Goal: Task Accomplishment & Management: Use online tool/utility

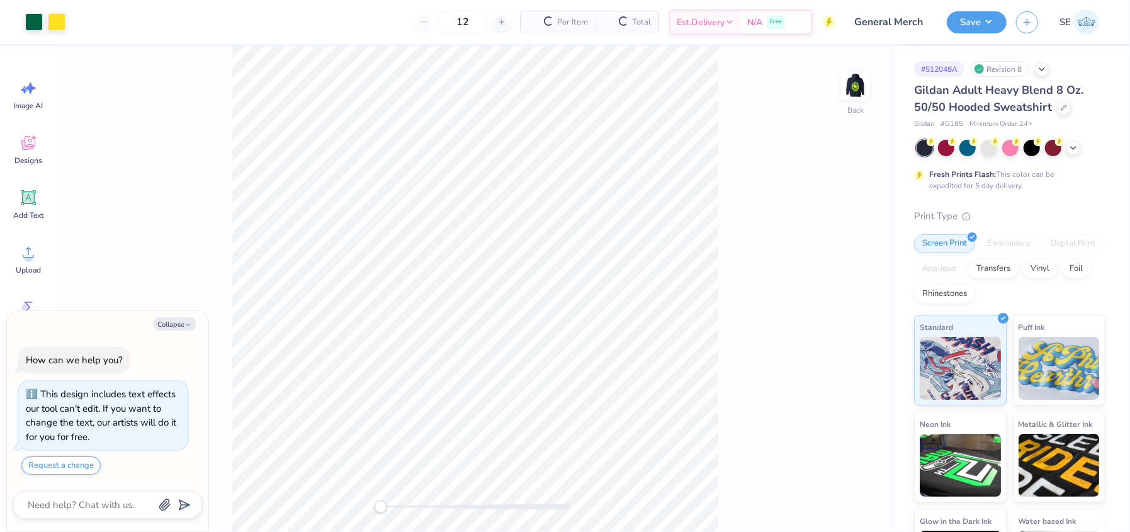
type textarea "x"
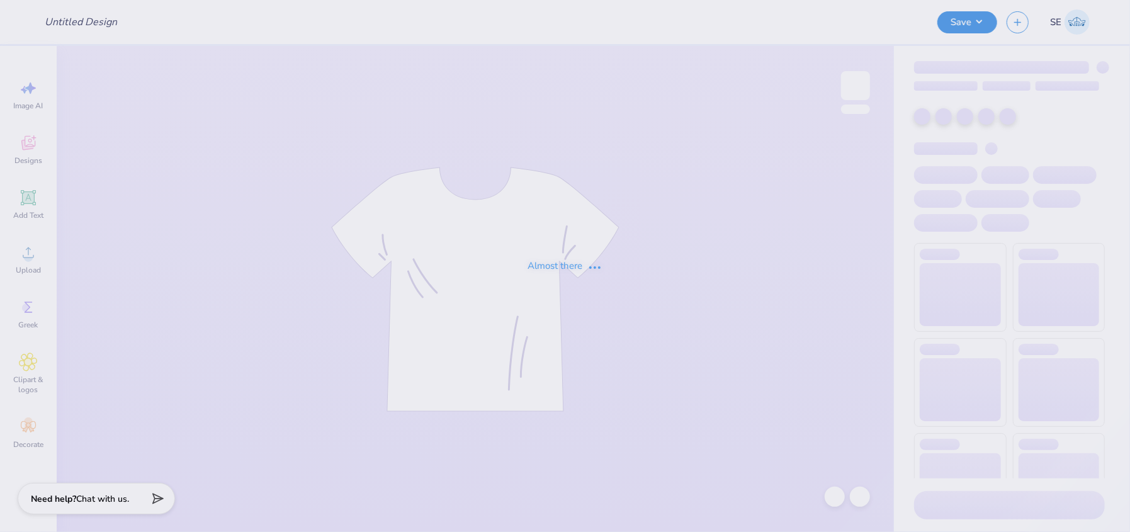
type input "Bsa 25/26 Merch"
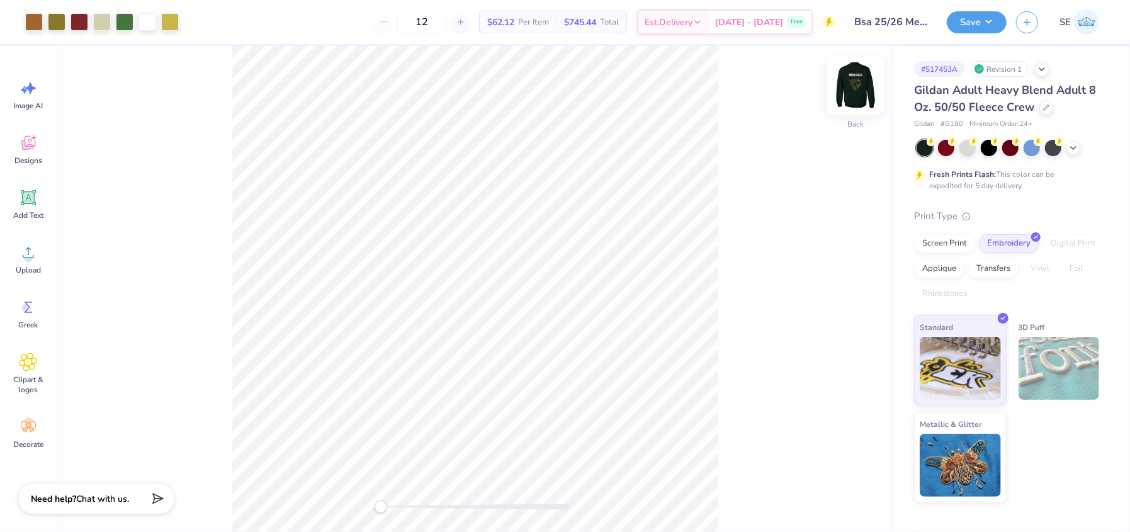
click at [858, 83] on img at bounding box center [856, 85] width 50 height 50
click at [858, 83] on img at bounding box center [855, 85] width 25 height 25
click at [858, 84] on img at bounding box center [856, 85] width 50 height 50
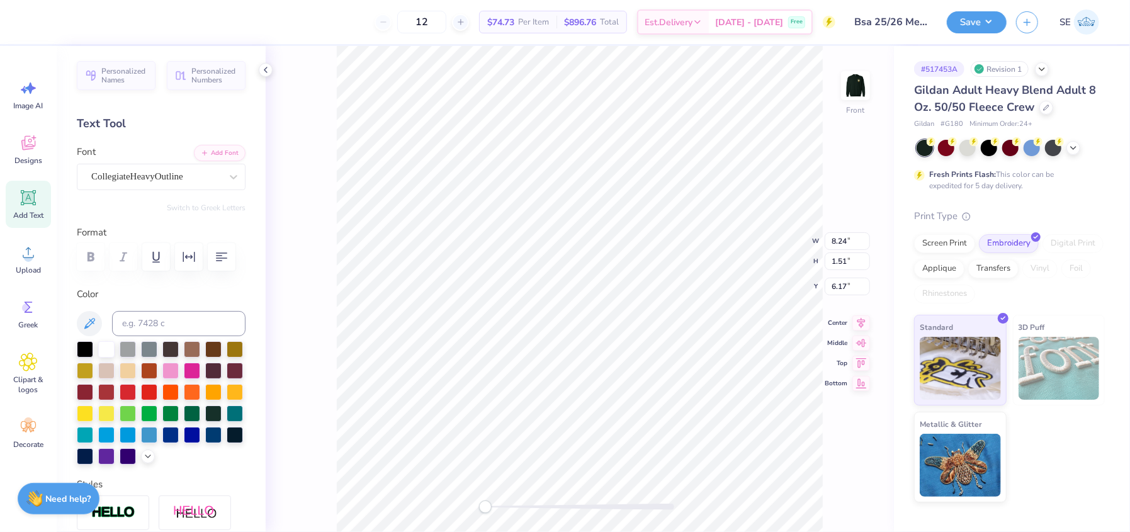
scroll to position [9, 1]
click at [863, 319] on icon at bounding box center [862, 320] width 8 height 11
click at [863, 310] on icon at bounding box center [862, 310] width 18 height 15
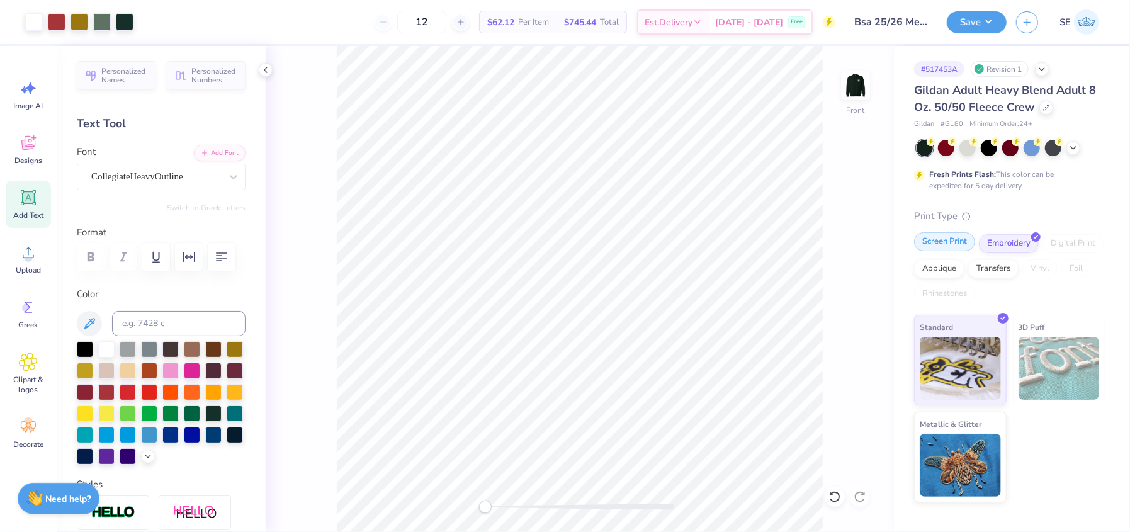
click at [939, 251] on div "Screen Print" at bounding box center [944, 241] width 61 height 19
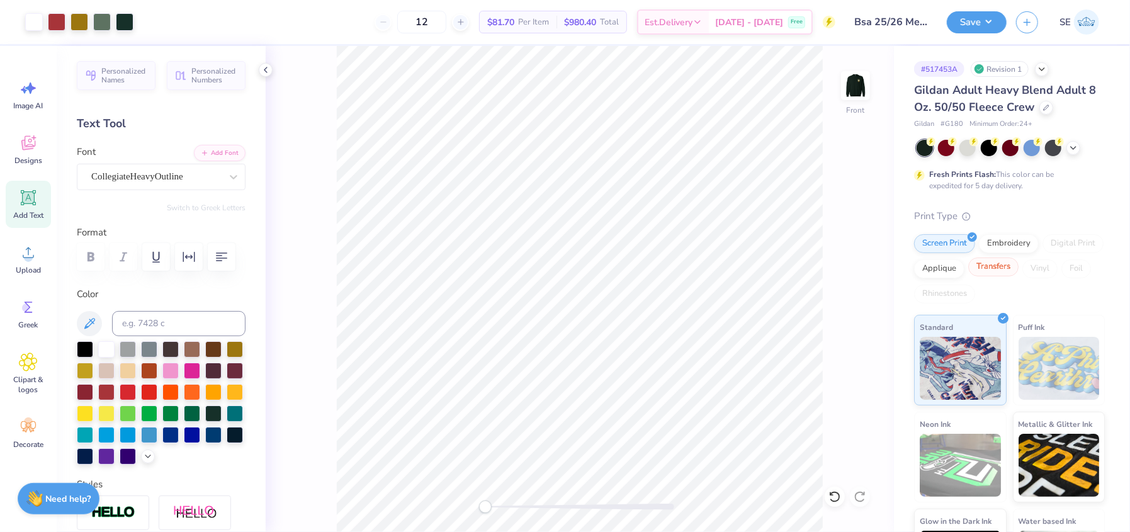
click at [1019, 264] on div "Transfers" at bounding box center [993, 267] width 50 height 19
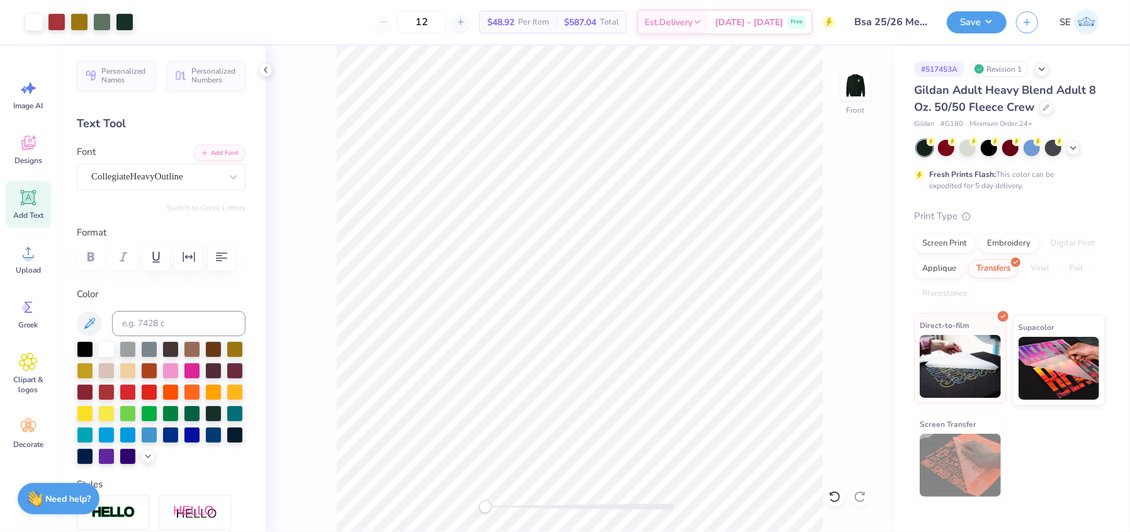
click at [967, 346] on img at bounding box center [960, 366] width 81 height 63
click at [845, 82] on img at bounding box center [856, 85] width 50 height 50
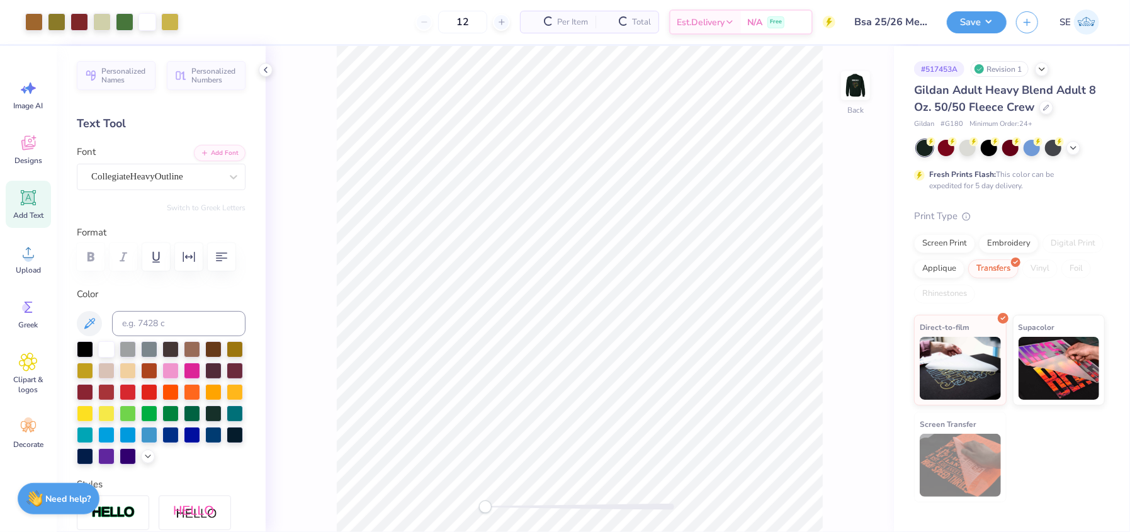
click at [845, 82] on img at bounding box center [855, 85] width 25 height 25
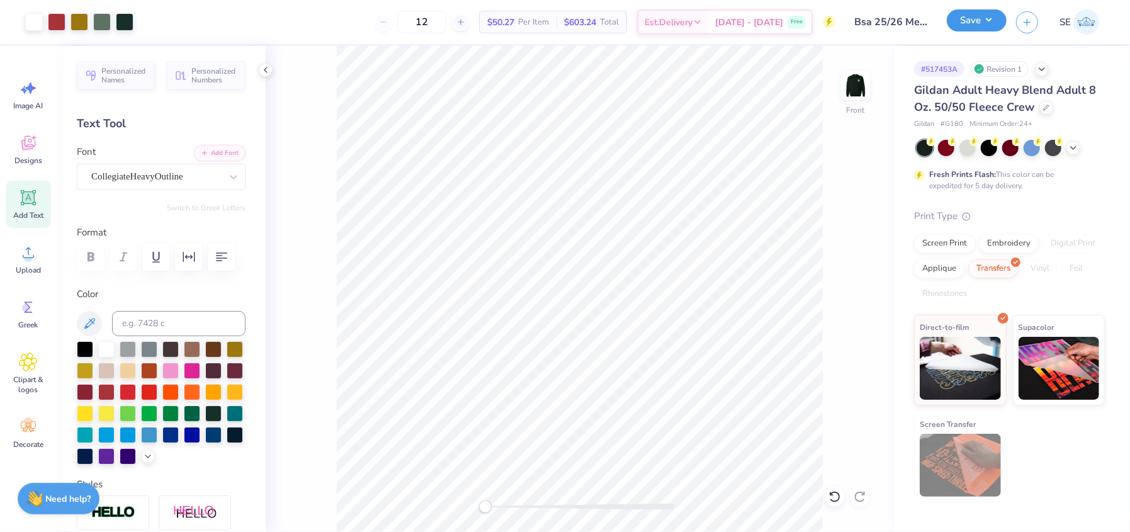
click at [960, 20] on button "Save" at bounding box center [977, 20] width 60 height 22
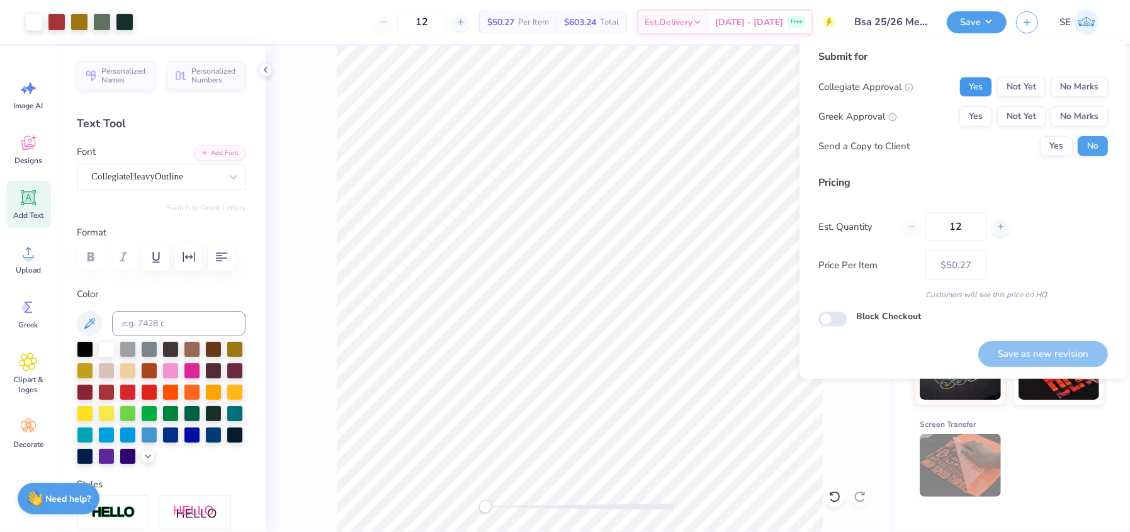
click at [972, 82] on button "Yes" at bounding box center [976, 87] width 33 height 20
click at [1084, 113] on button "No Marks" at bounding box center [1079, 116] width 57 height 20
click at [1038, 356] on button "Save as new revision" at bounding box center [1043, 354] width 130 height 26
type input "$50.27"
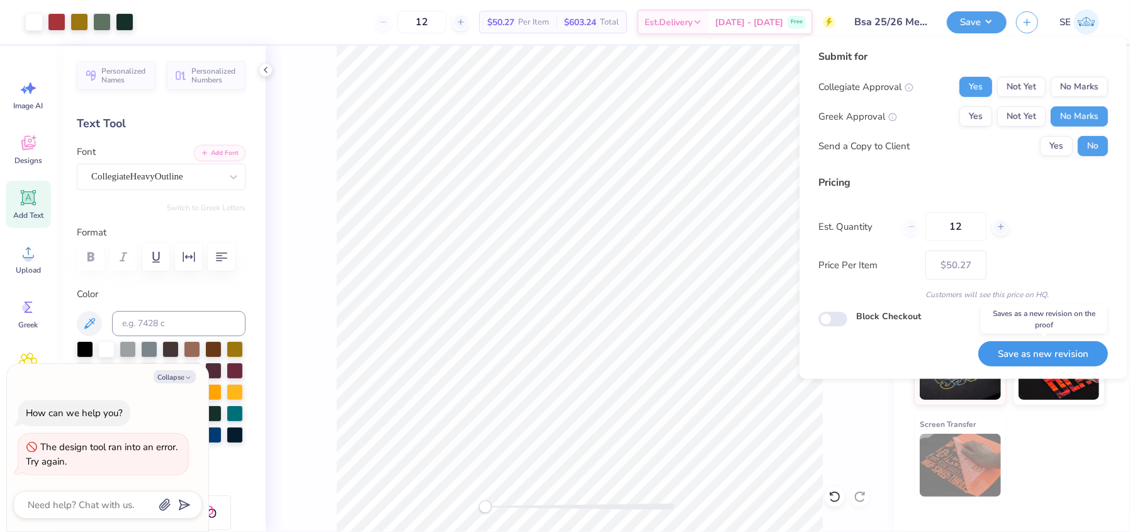
click at [1006, 358] on button "Save as new revision" at bounding box center [1043, 354] width 130 height 26
type textarea "x"
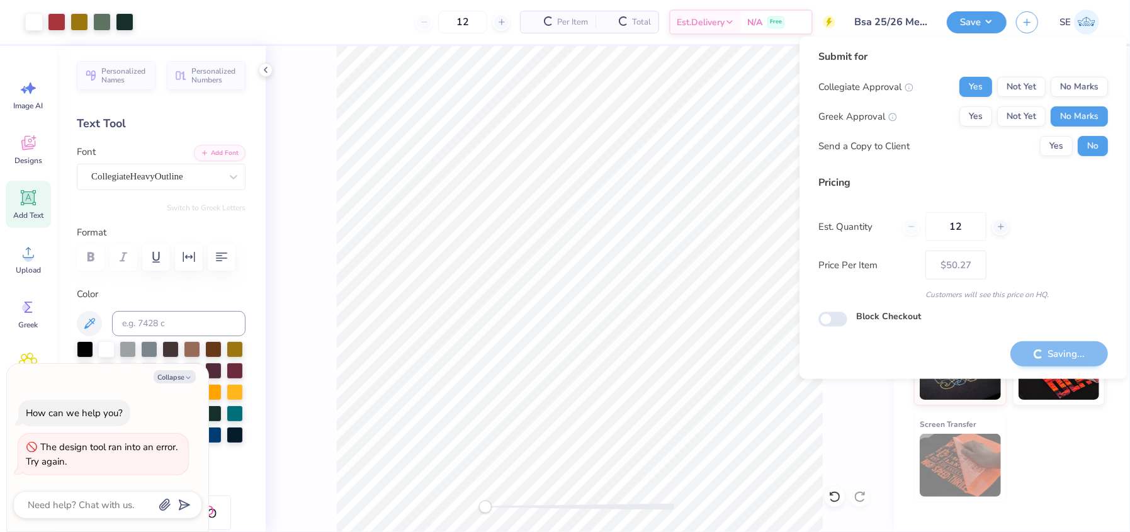
type input "– –"
type textarea "x"
type input "$50.27"
click at [127, 25] on div at bounding box center [125, 21] width 18 height 18
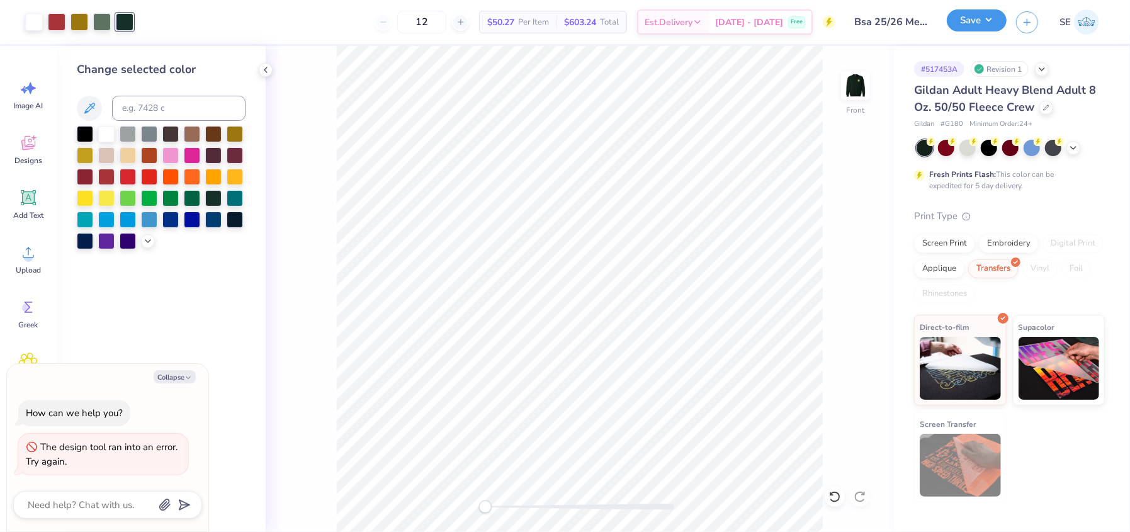
click at [985, 20] on button "Save" at bounding box center [977, 20] width 60 height 22
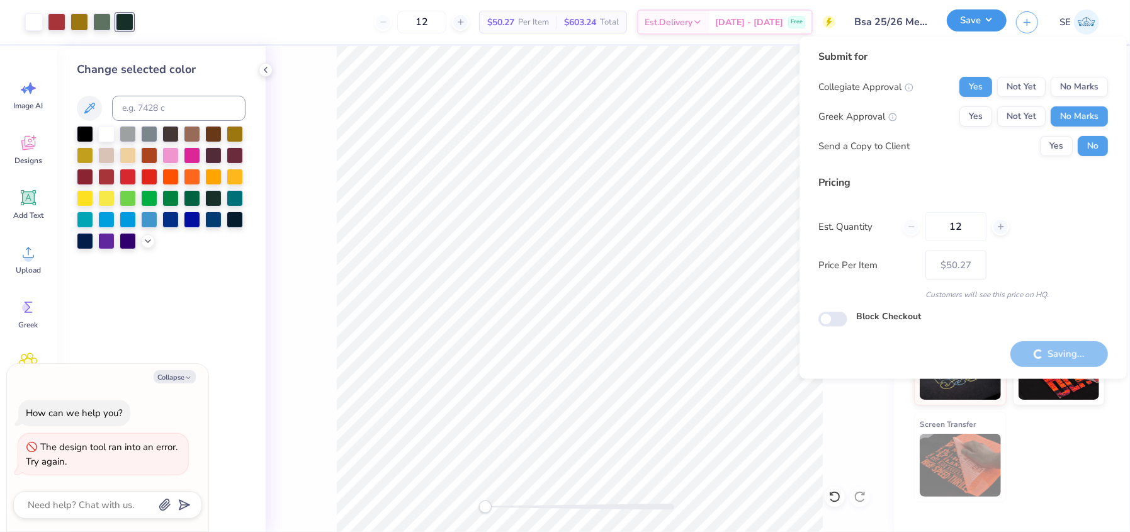
click at [992, 21] on button "Save" at bounding box center [977, 20] width 60 height 22
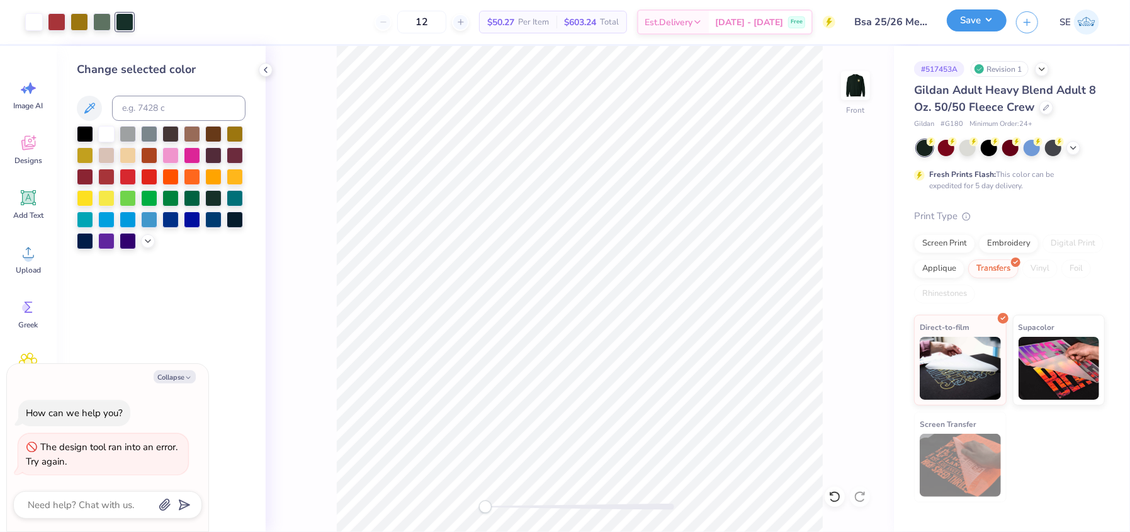
click at [990, 22] on div "Art colors 12 $50.27 Per Item $603.24 Total Est. Delivery [DATE] - [DATE] Free …" at bounding box center [565, 266] width 1130 height 532
click at [955, 244] on div "Screen Print" at bounding box center [944, 241] width 61 height 19
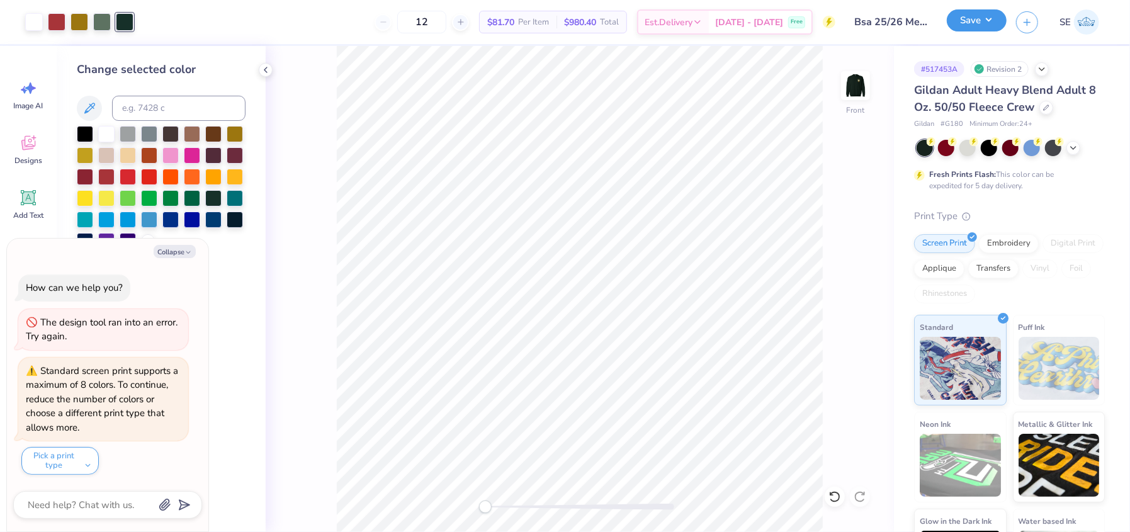
click at [972, 18] on button "Save" at bounding box center [977, 20] width 60 height 22
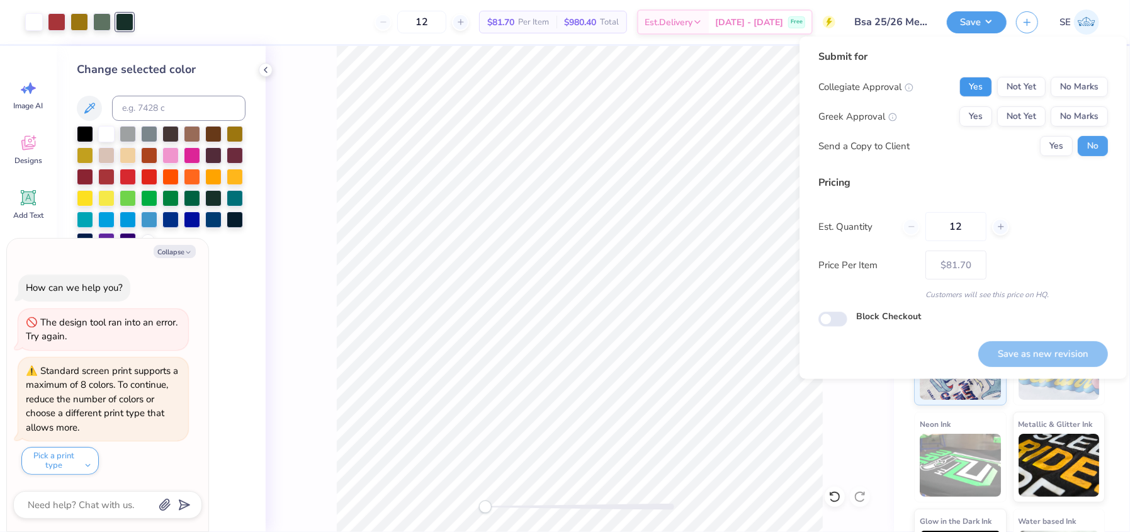
click at [990, 86] on button "Yes" at bounding box center [976, 87] width 33 height 20
click at [1094, 119] on button "No Marks" at bounding box center [1079, 116] width 57 height 20
click at [122, 25] on div at bounding box center [125, 22] width 18 height 18
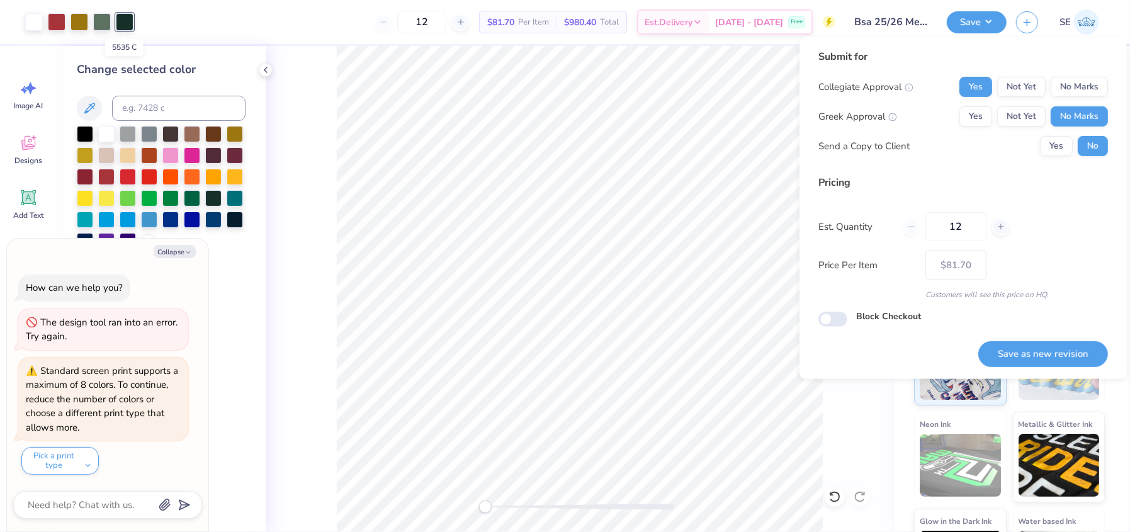
click at [123, 22] on div at bounding box center [125, 22] width 18 height 18
click at [297, 124] on div "Front" at bounding box center [580, 289] width 628 height 486
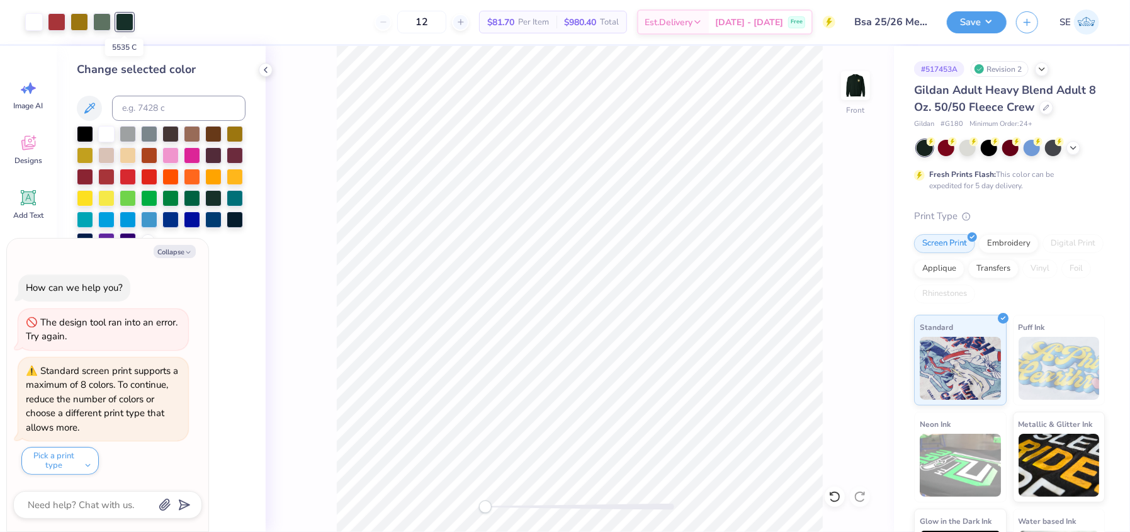
click at [130, 25] on div at bounding box center [125, 22] width 18 height 18
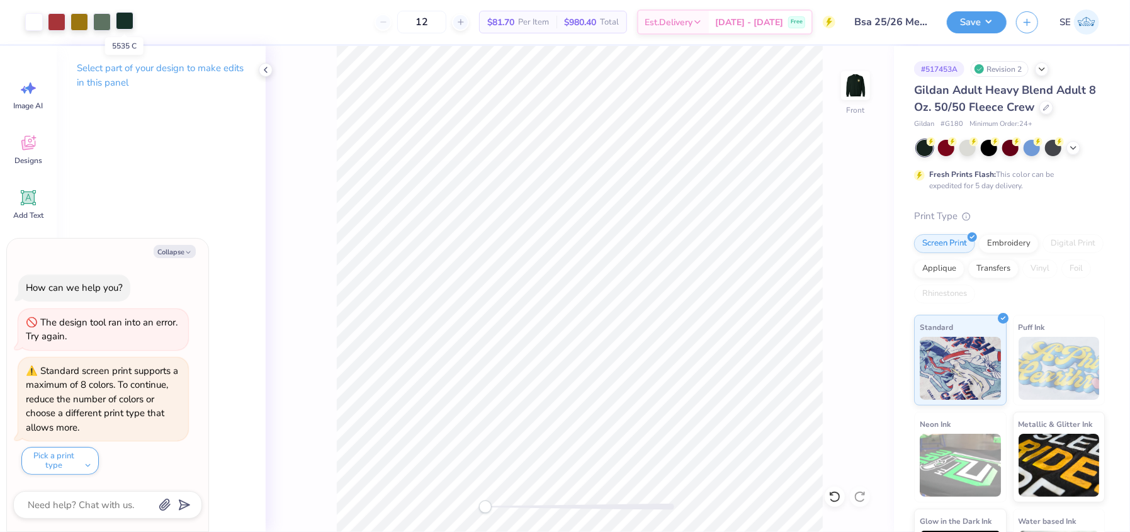
click at [121, 23] on div at bounding box center [125, 21] width 18 height 18
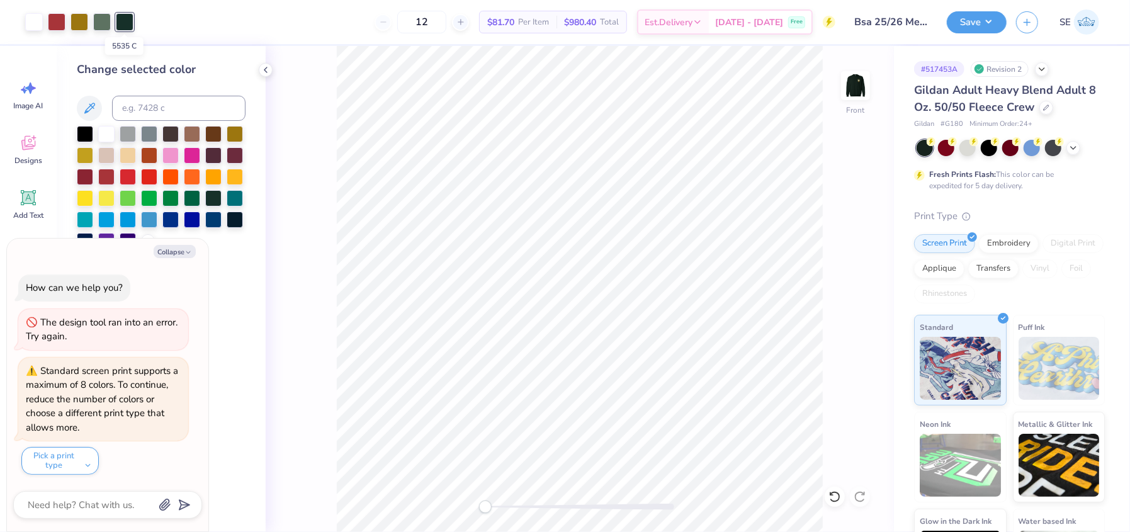
click at [121, 23] on div at bounding box center [125, 22] width 18 height 18
click at [859, 93] on img at bounding box center [856, 85] width 50 height 50
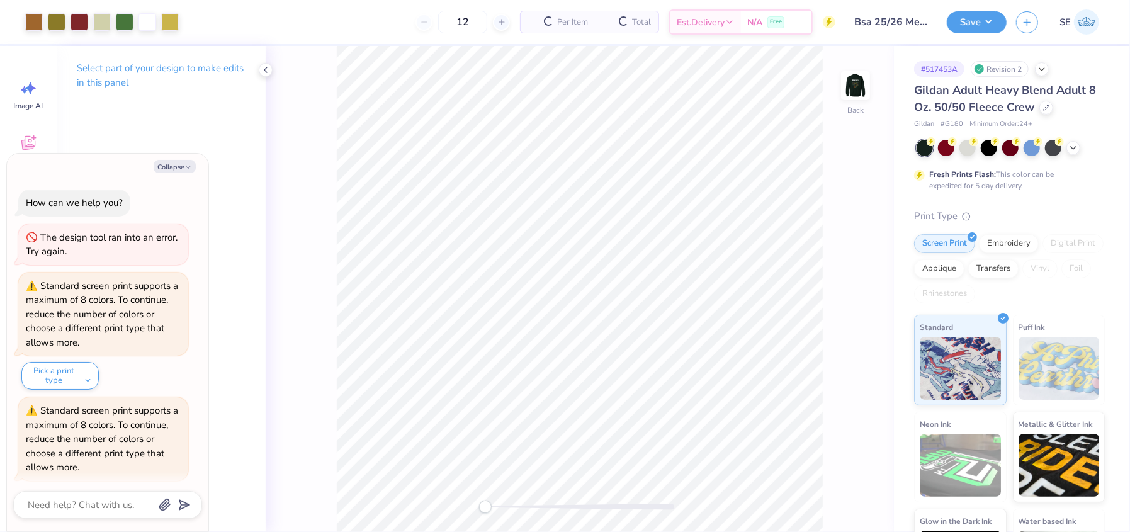
scroll to position [39, 0]
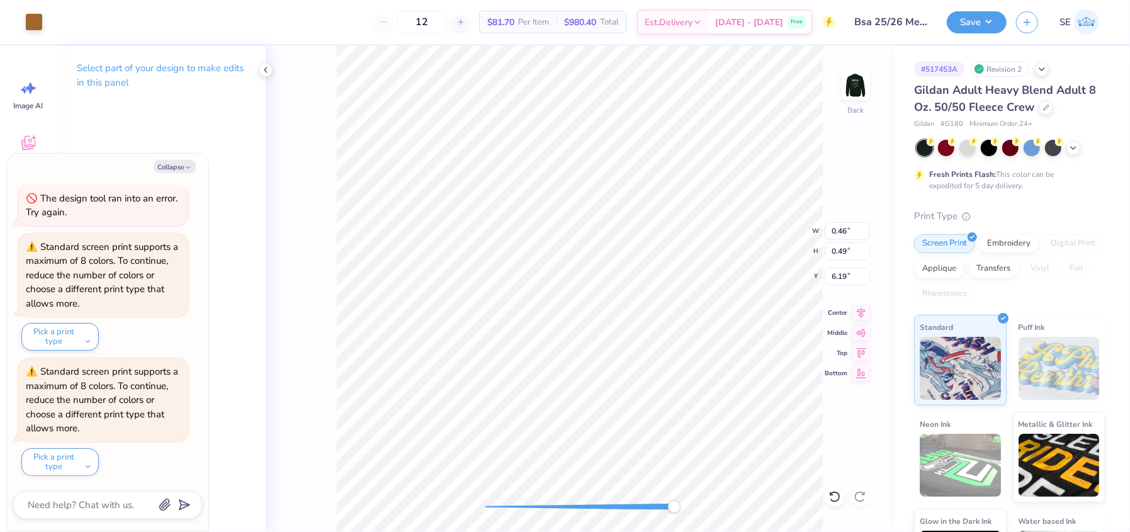
type textarea "x"
type input "0.45"
type textarea "x"
type input "0.44"
type textarea "x"
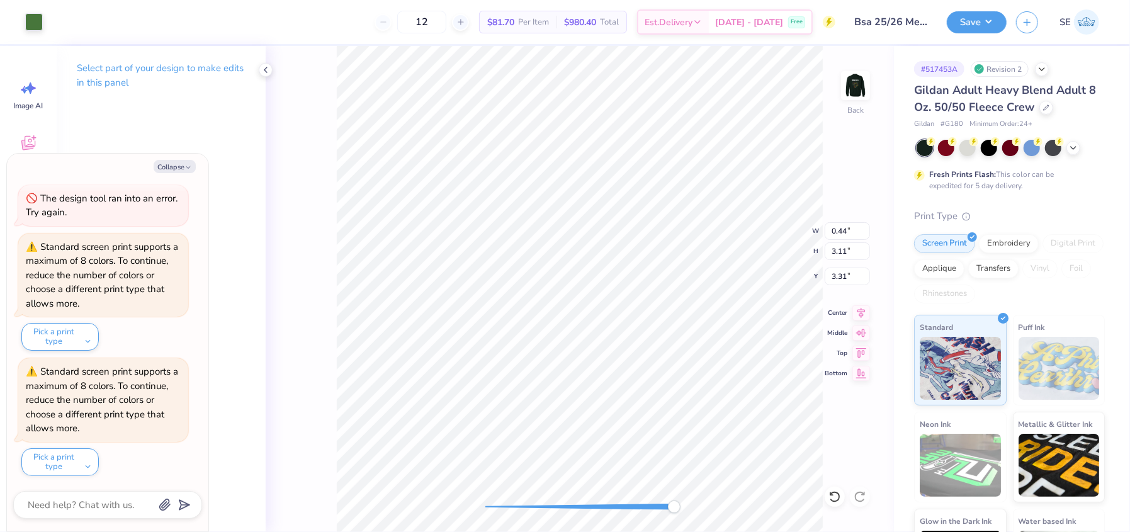
type input "3.07"
type input "3.11"
type input "3.31"
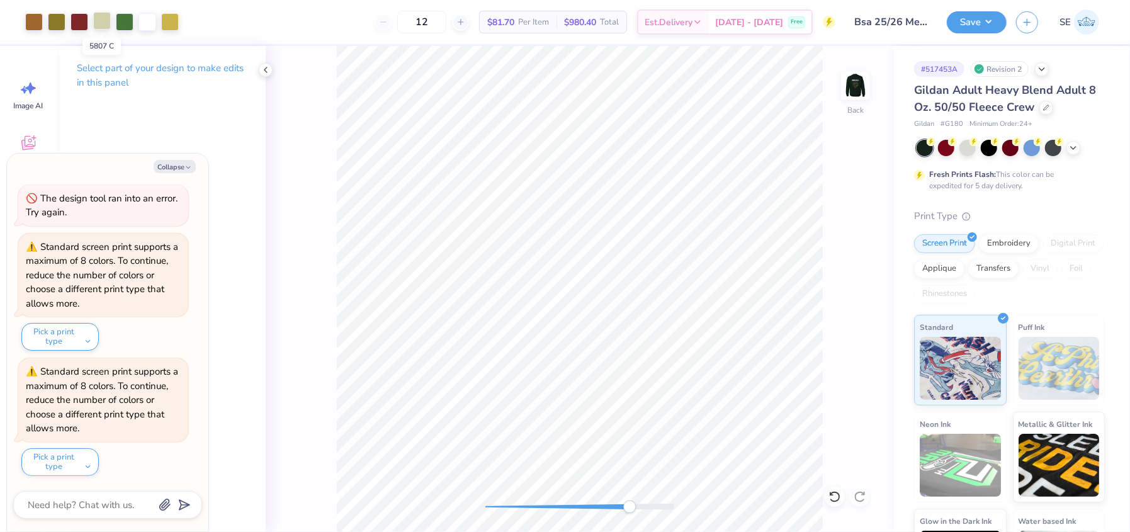
click at [99, 28] on div at bounding box center [102, 21] width 18 height 18
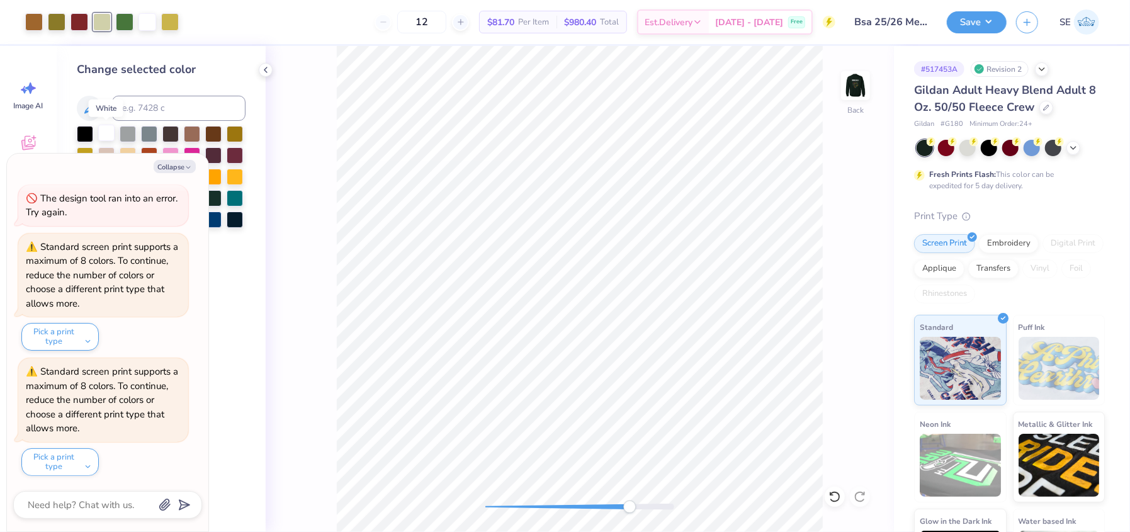
click at [101, 132] on div at bounding box center [106, 133] width 16 height 16
click at [856, 82] on img at bounding box center [856, 85] width 50 height 50
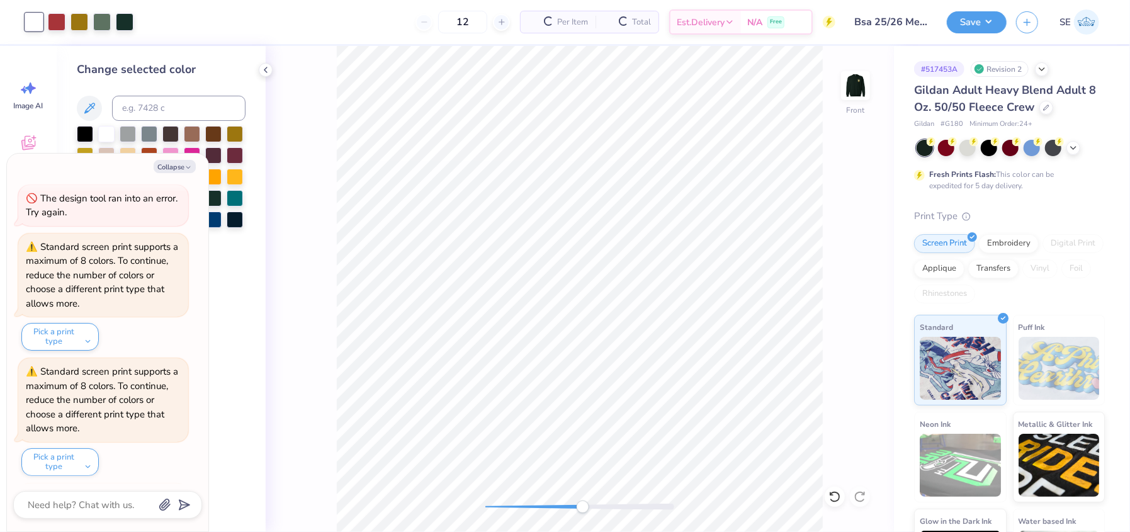
click at [844, 212] on div "Front" at bounding box center [580, 289] width 628 height 486
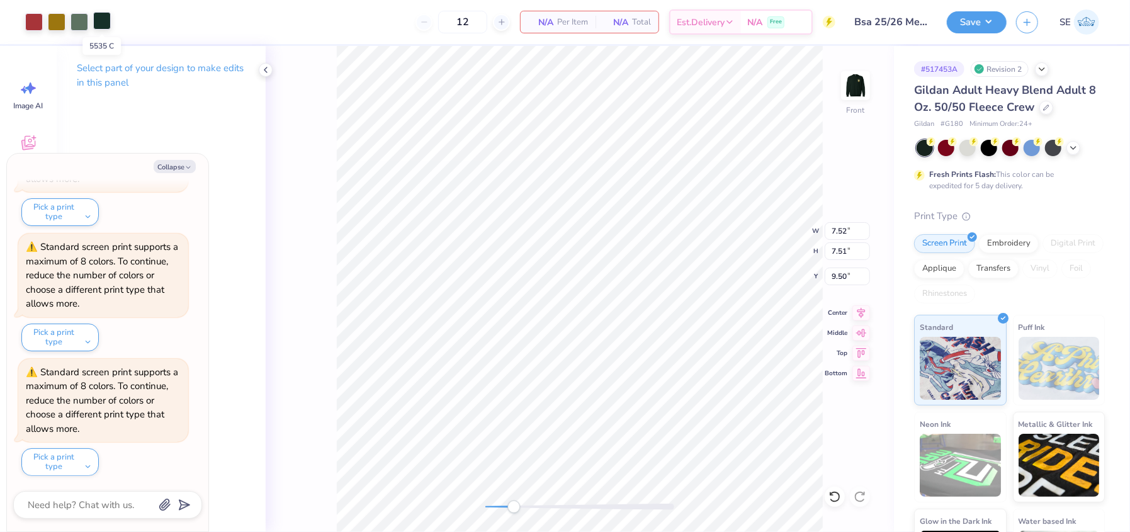
click at [108, 21] on div at bounding box center [102, 21] width 18 height 18
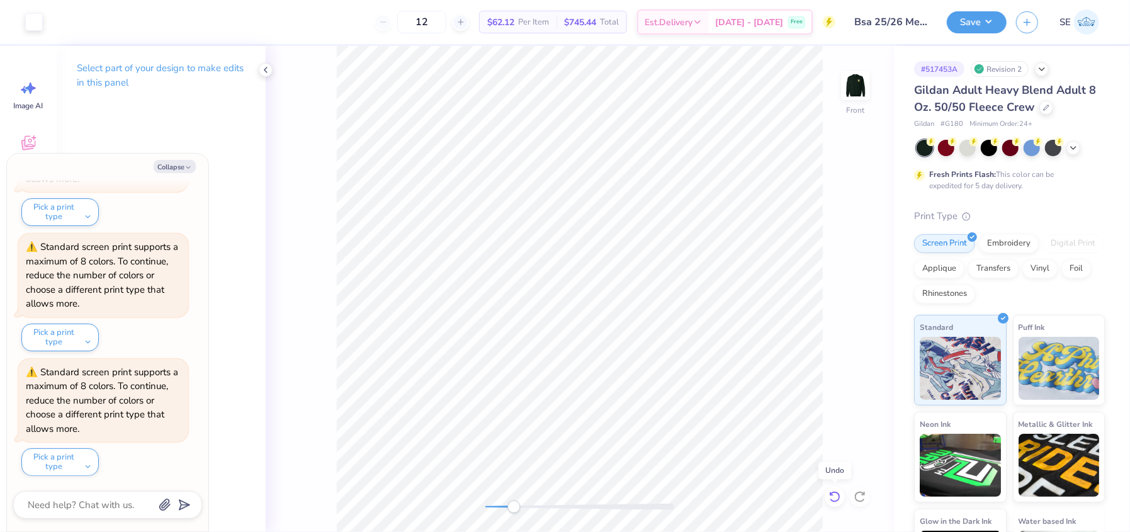
click at [832, 501] on icon at bounding box center [835, 496] width 13 height 13
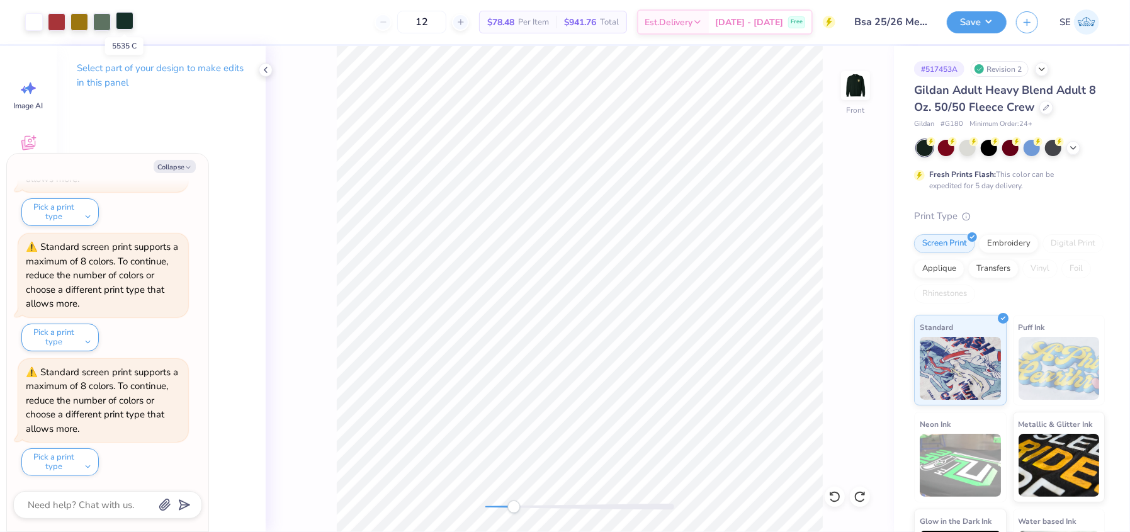
click at [133, 18] on div at bounding box center [125, 21] width 18 height 18
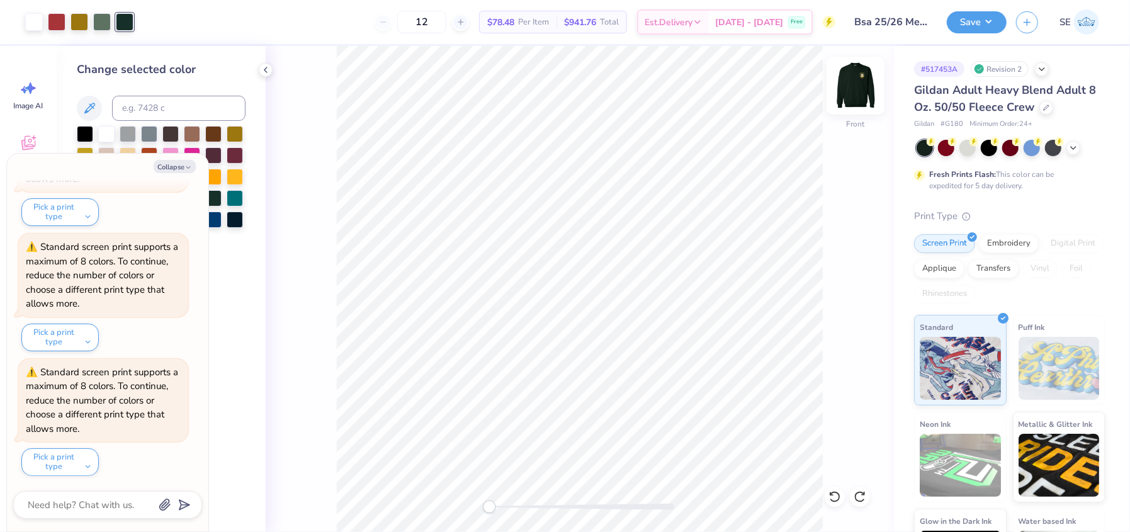
click at [854, 85] on img at bounding box center [856, 85] width 50 height 50
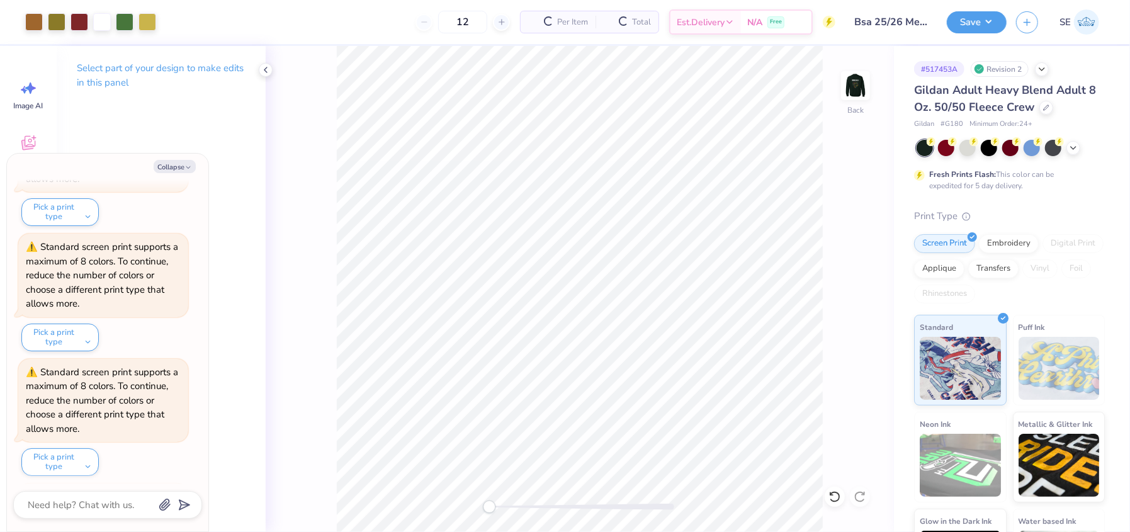
scroll to position [288, 0]
click at [101, 23] on div at bounding box center [102, 21] width 18 height 18
type textarea "x"
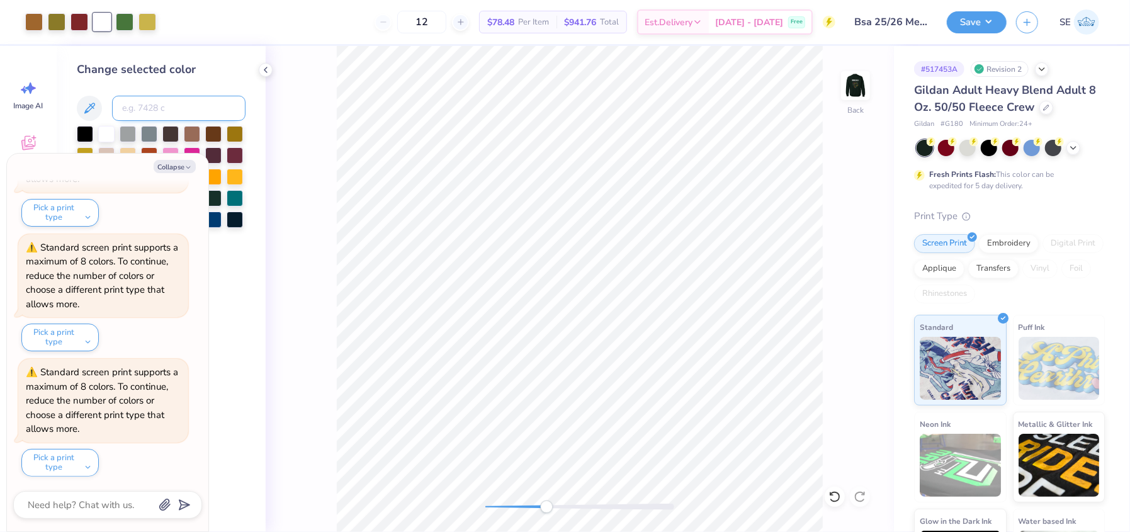
click at [142, 111] on input at bounding box center [178, 108] width 133 height 25
type input "7751"
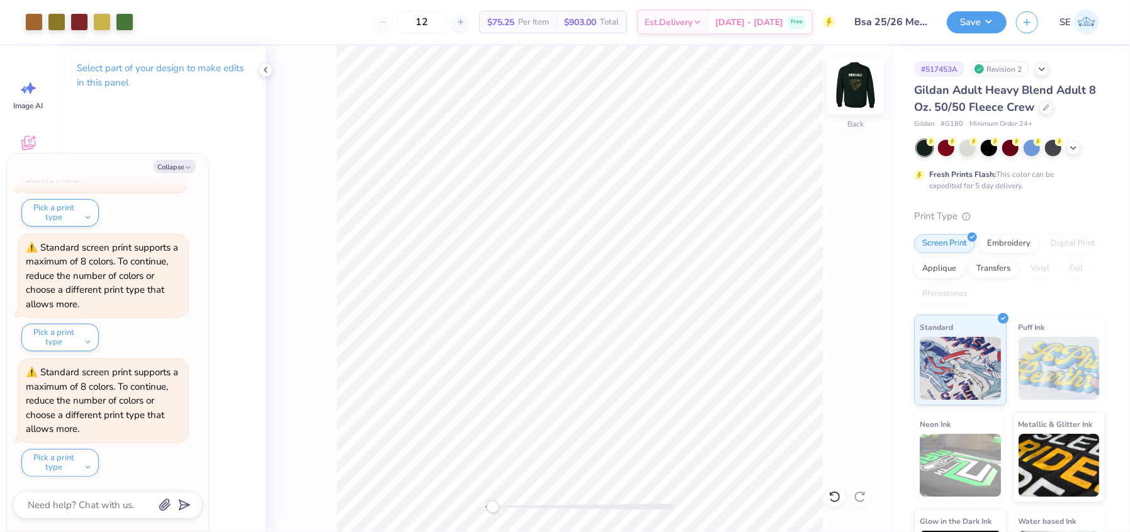
click at [846, 86] on img at bounding box center [856, 85] width 50 height 50
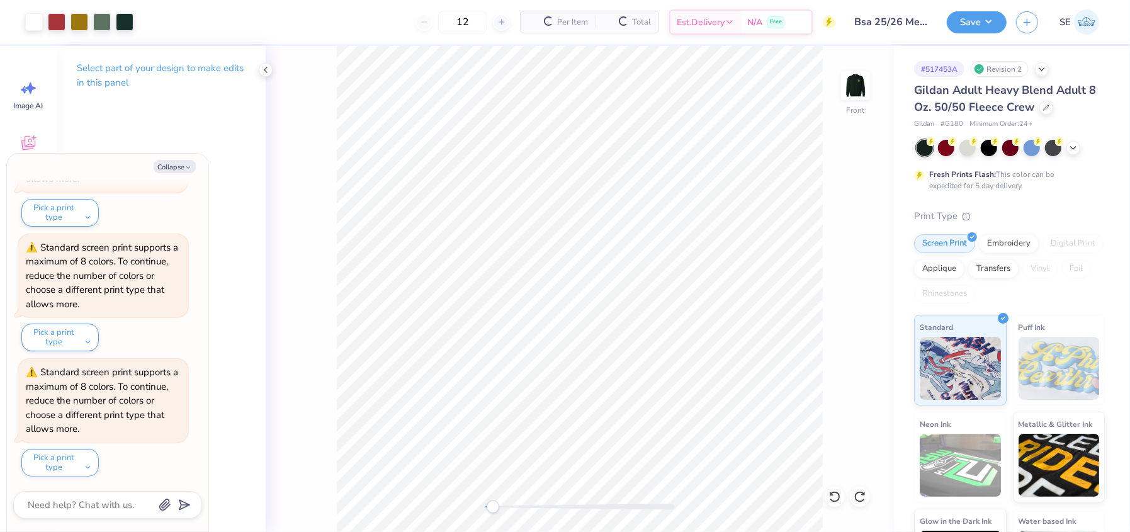
scroll to position [414, 0]
click at [852, 95] on img at bounding box center [856, 85] width 50 height 50
click at [966, 12] on button "Save" at bounding box center [977, 20] width 60 height 22
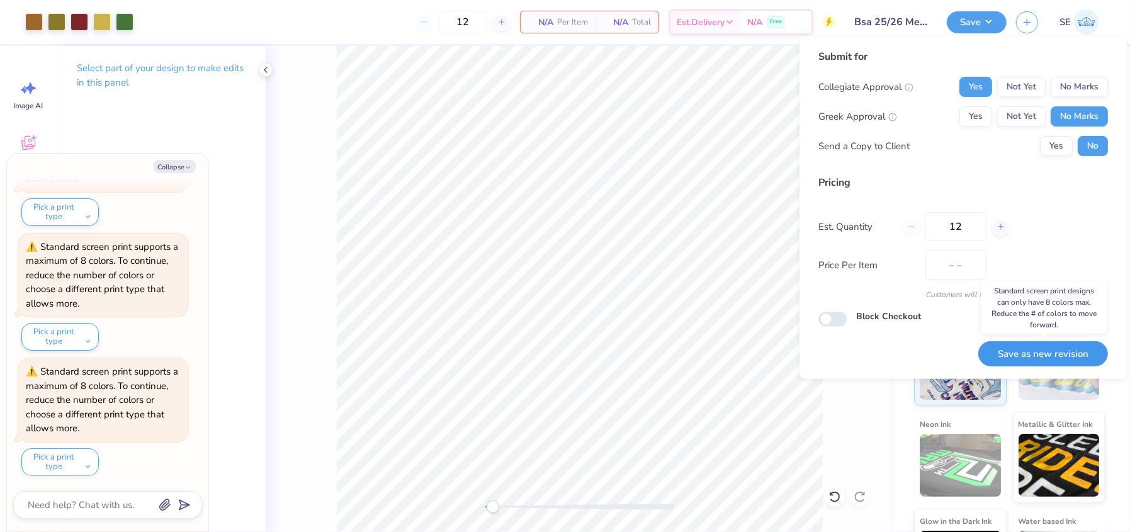
click at [1024, 357] on button "Save as new revision" at bounding box center [1043, 354] width 130 height 26
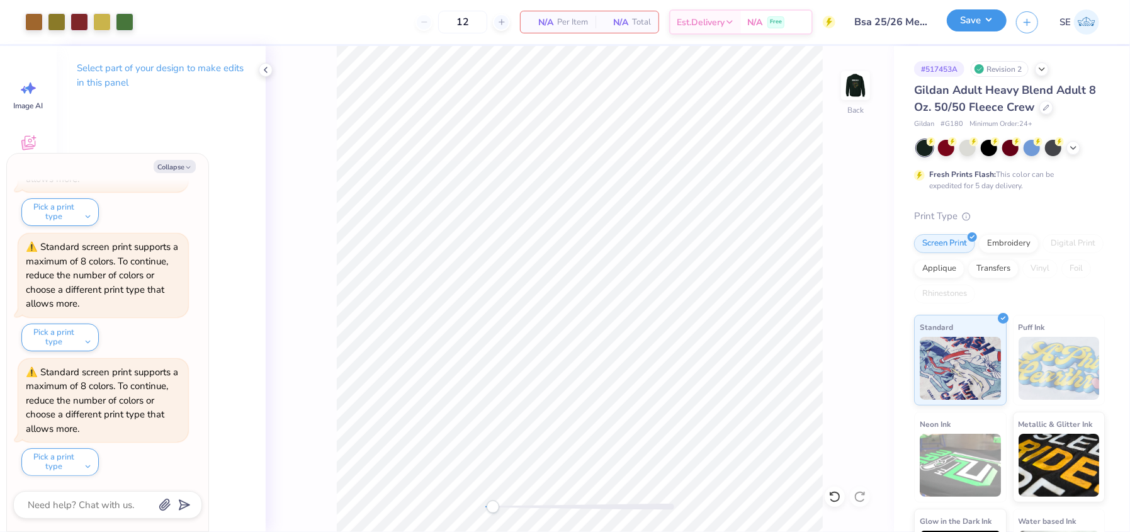
click at [989, 13] on button "Save" at bounding box center [977, 20] width 60 height 22
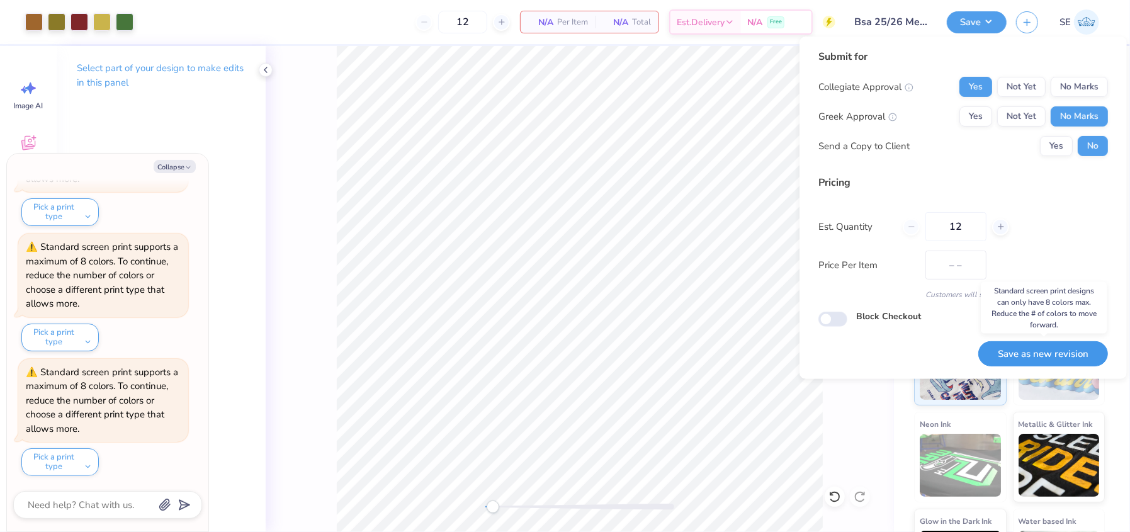
click at [1002, 353] on button "Save as new revision" at bounding box center [1043, 354] width 130 height 26
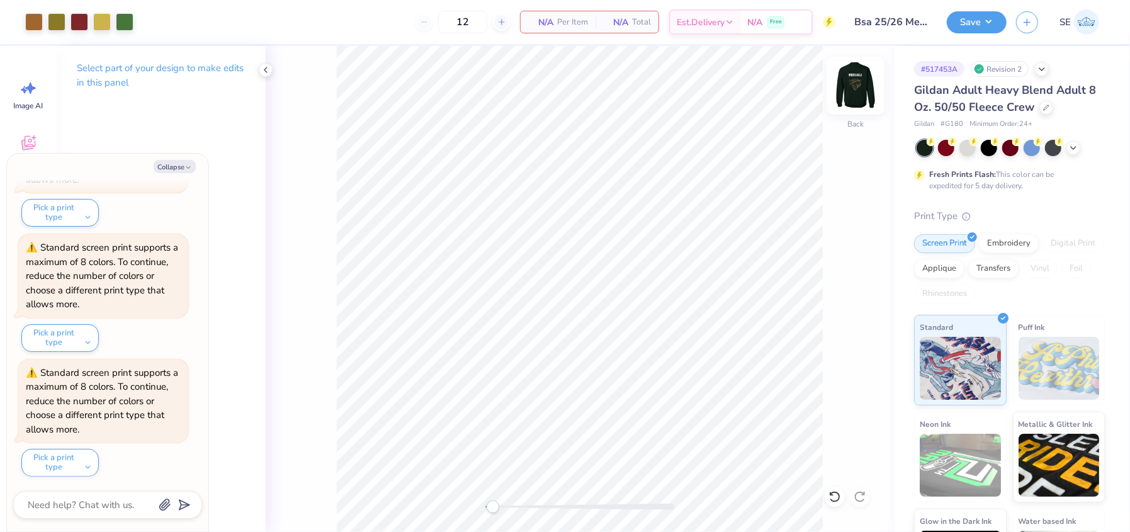
click at [849, 98] on img at bounding box center [856, 85] width 50 height 50
click at [116, 23] on div at bounding box center [125, 21] width 18 height 18
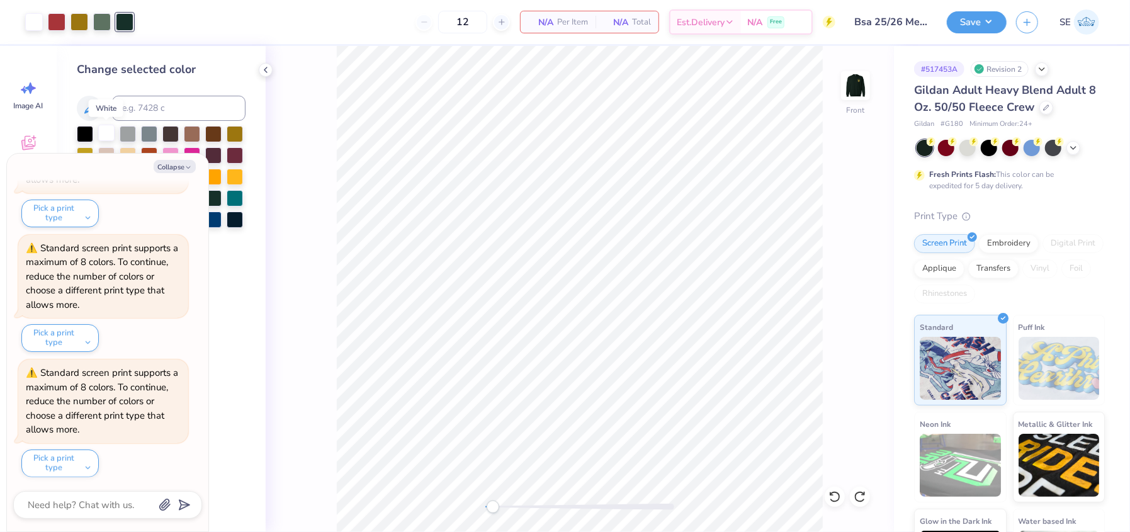
click at [103, 132] on div at bounding box center [106, 133] width 16 height 16
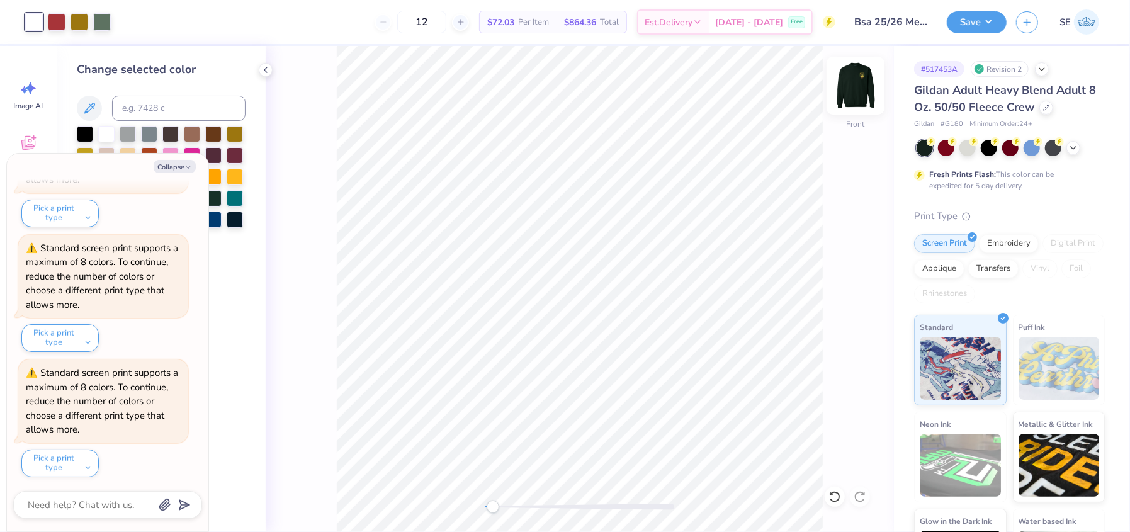
click at [865, 87] on img at bounding box center [856, 85] width 50 height 50
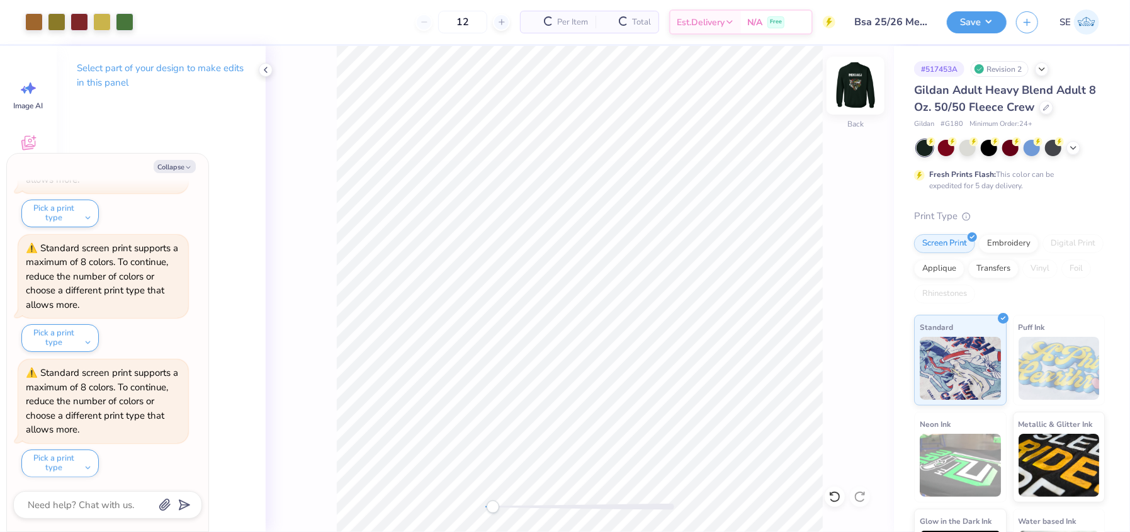
click at [862, 87] on img at bounding box center [856, 85] width 50 height 50
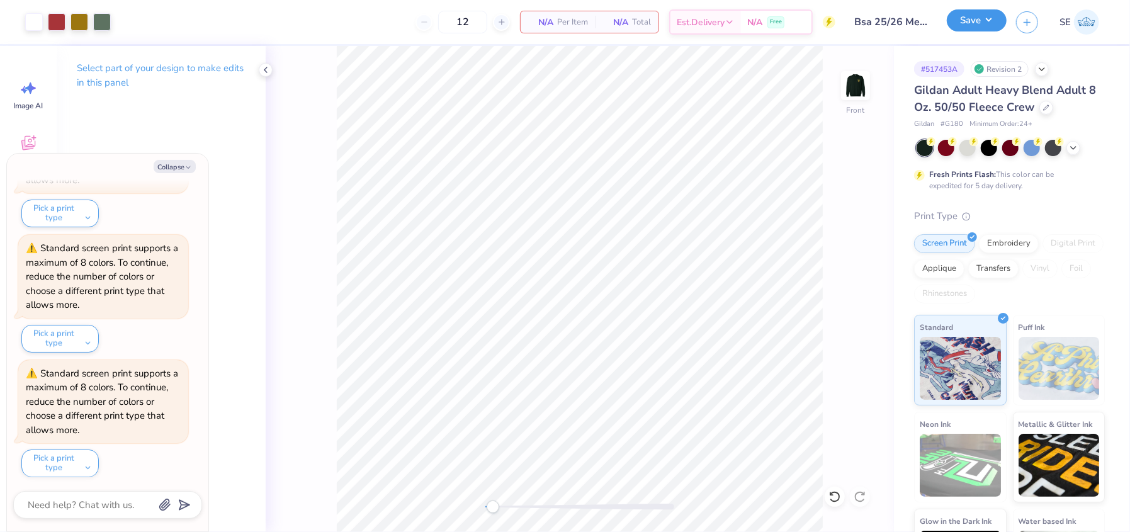
click at [992, 16] on button "Save" at bounding box center [977, 20] width 60 height 22
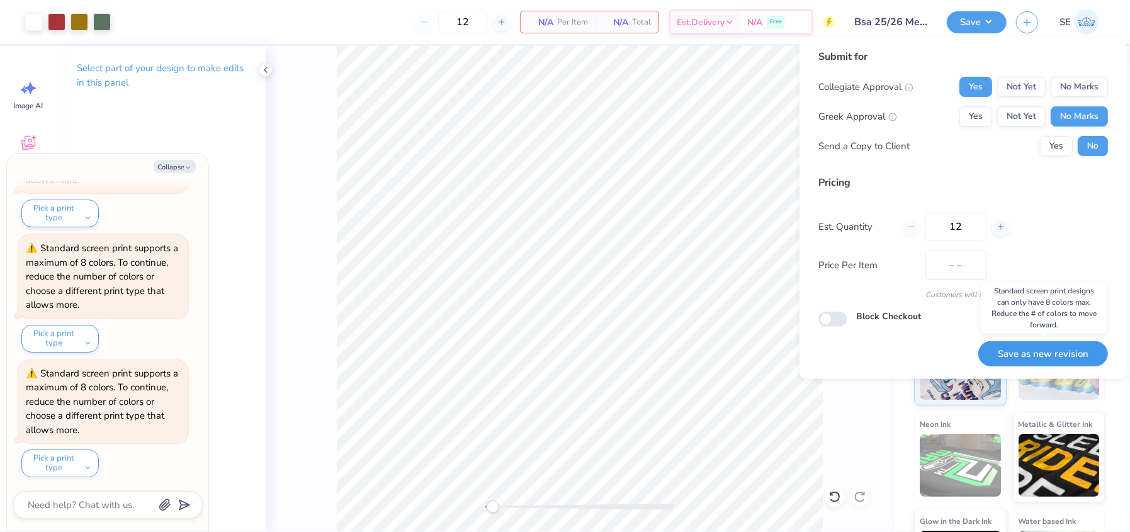
click at [1014, 364] on button "Save as new revision" at bounding box center [1043, 354] width 130 height 26
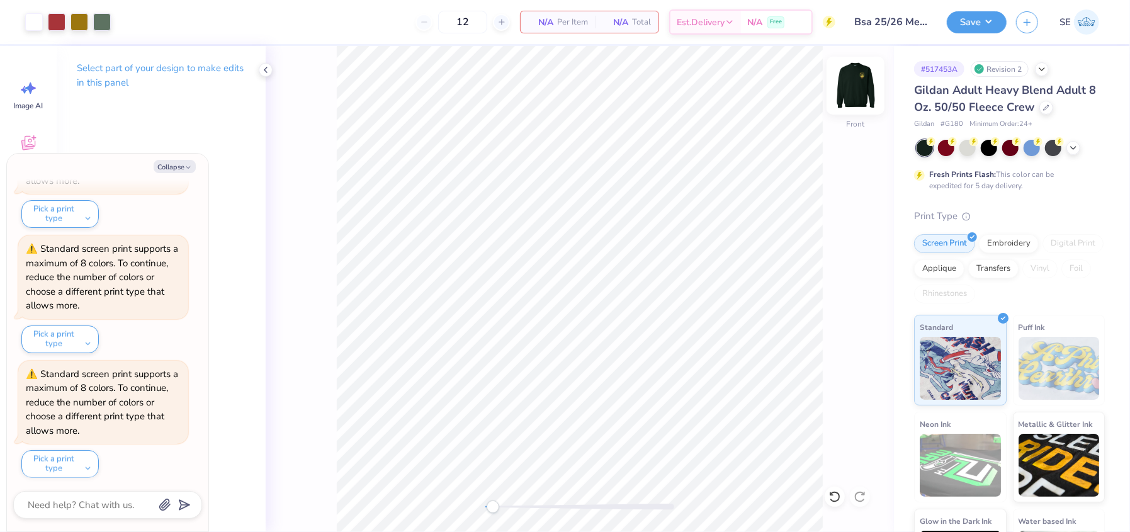
click at [845, 93] on img at bounding box center [856, 85] width 50 height 50
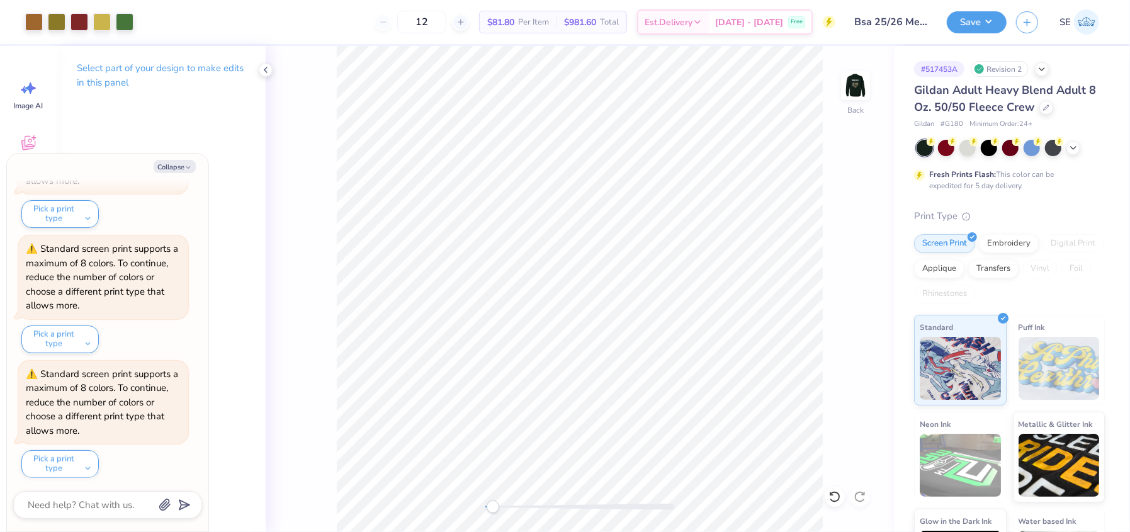
click at [845, 93] on img at bounding box center [855, 85] width 25 height 25
click at [78, 21] on div at bounding box center [80, 21] width 18 height 18
type textarea "x"
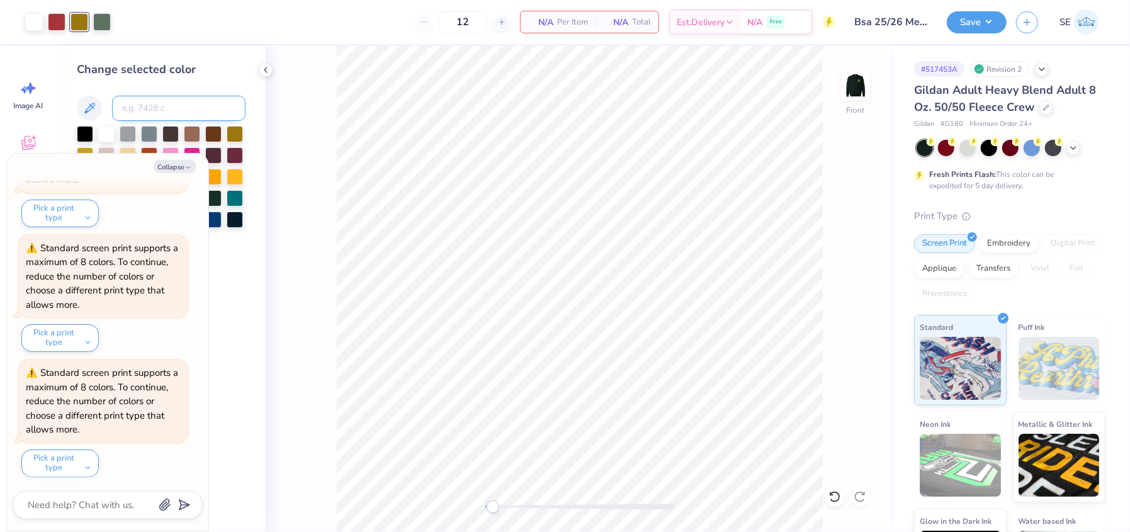
click at [127, 110] on input at bounding box center [178, 108] width 133 height 25
type input "1807"
click at [971, 19] on button "Save" at bounding box center [977, 20] width 60 height 22
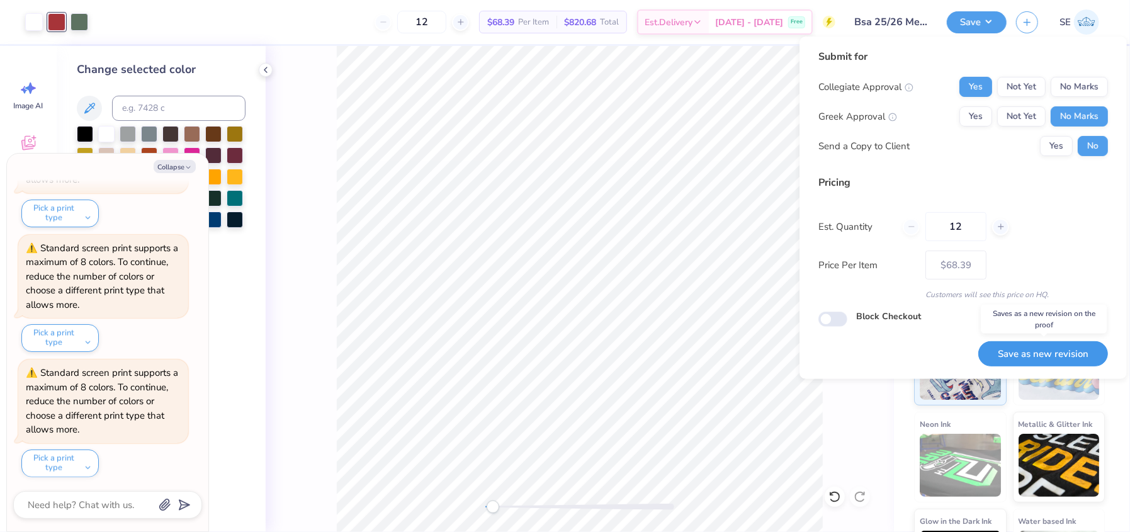
click at [1025, 354] on button "Save as new revision" at bounding box center [1043, 354] width 130 height 26
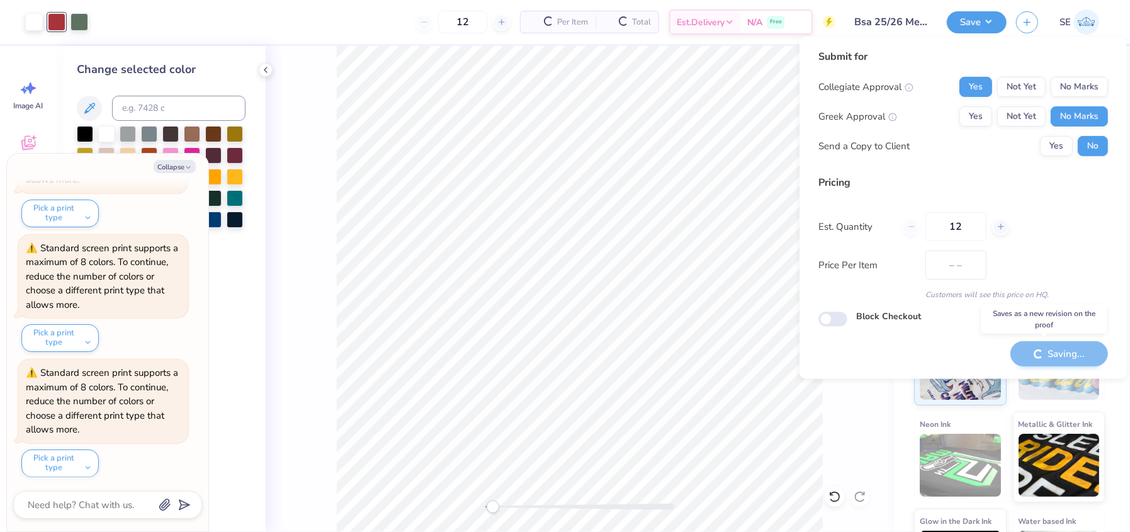
type textarea "x"
type input "– –"
type textarea "x"
type input "$68.39"
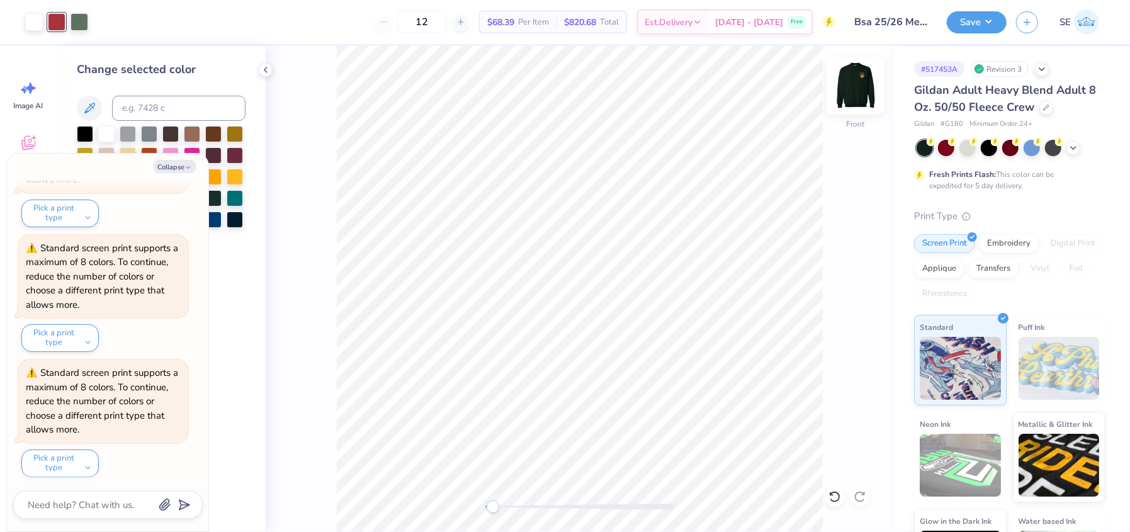
click at [854, 84] on img at bounding box center [856, 85] width 50 height 50
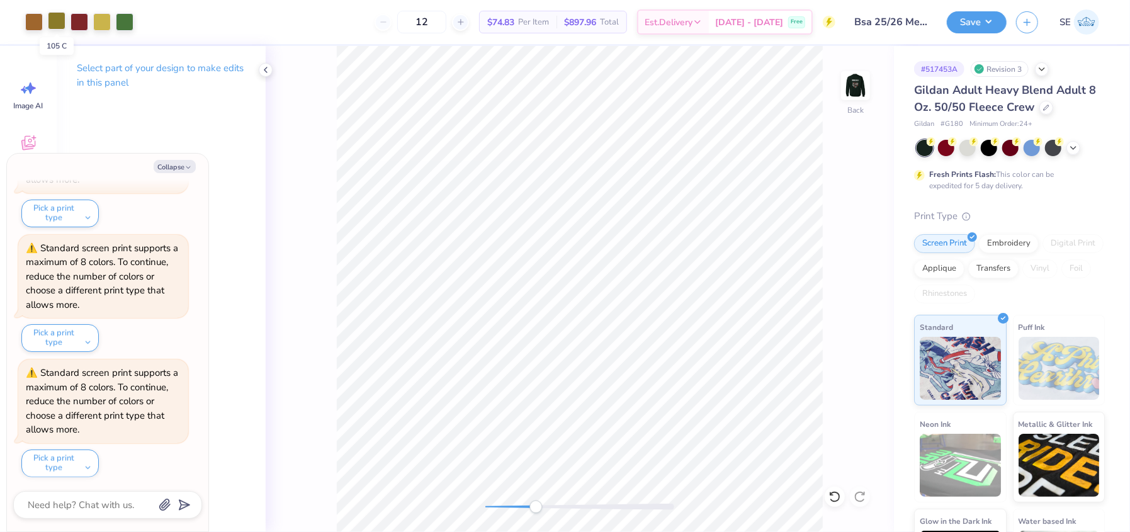
click at [59, 19] on div at bounding box center [57, 21] width 18 height 18
type textarea "x"
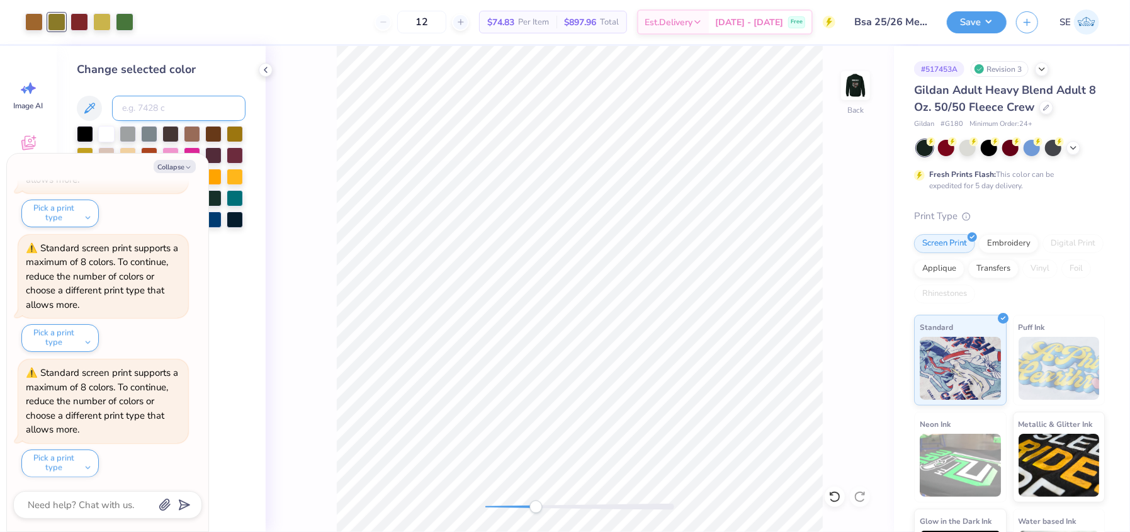
click at [135, 106] on input at bounding box center [178, 108] width 133 height 25
type input "7751"
click at [29, 19] on div at bounding box center [34, 21] width 18 height 18
type textarea "x"
click at [151, 104] on input at bounding box center [178, 108] width 133 height 25
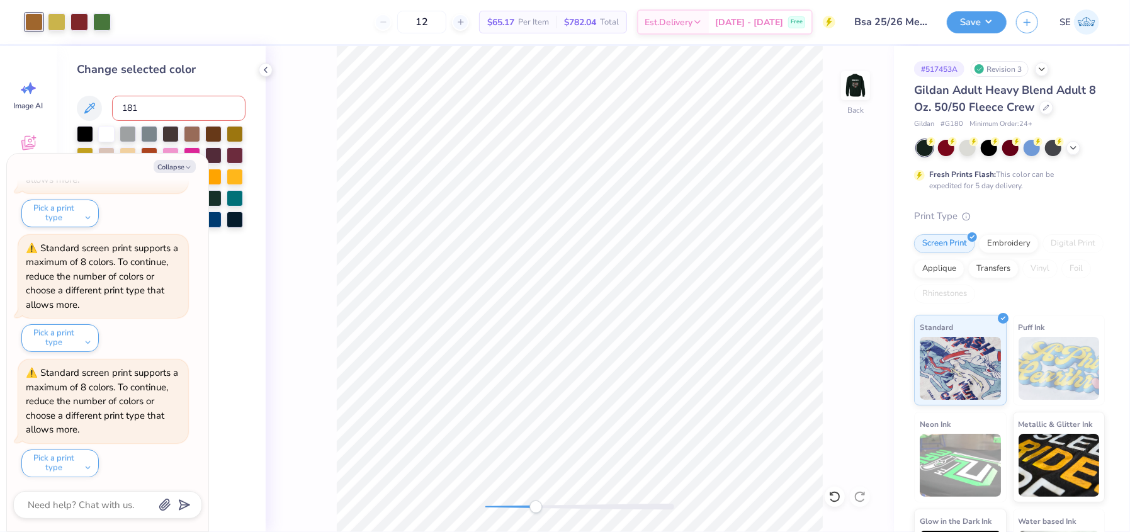
type input "1815"
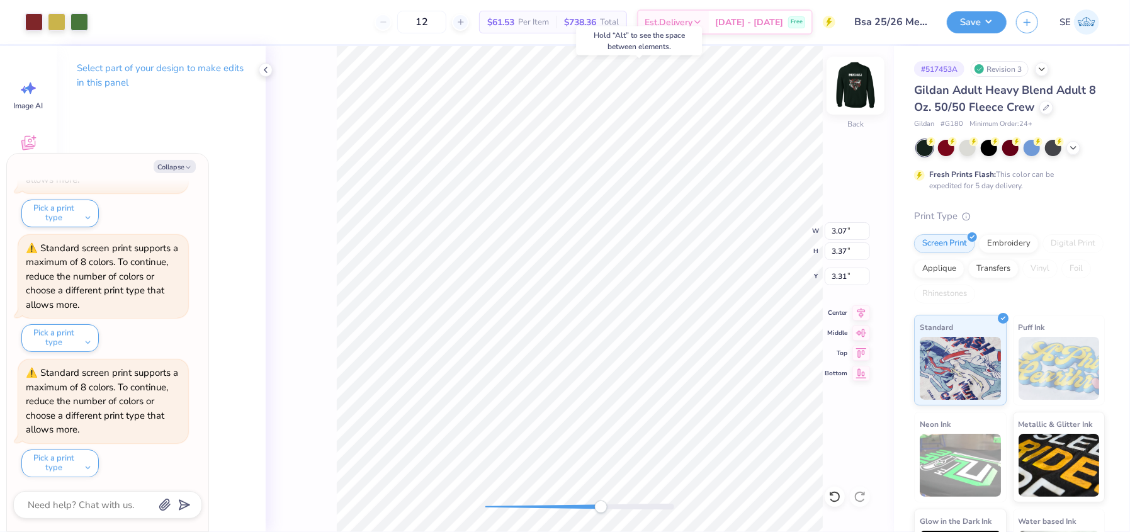
type textarea "x"
type input "3.45"
click at [836, 496] on icon at bounding box center [835, 496] width 13 height 13
type textarea "x"
type input "3.31"
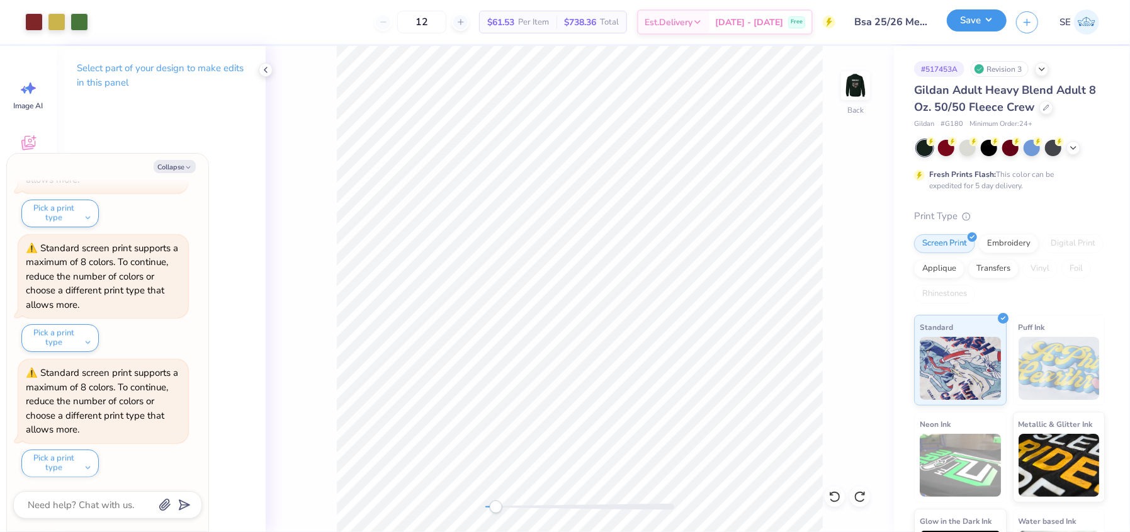
click at [973, 12] on button "Save" at bounding box center [977, 20] width 60 height 22
click at [863, 88] on img at bounding box center [856, 85] width 50 height 50
click at [969, 30] on button "Save" at bounding box center [977, 20] width 60 height 22
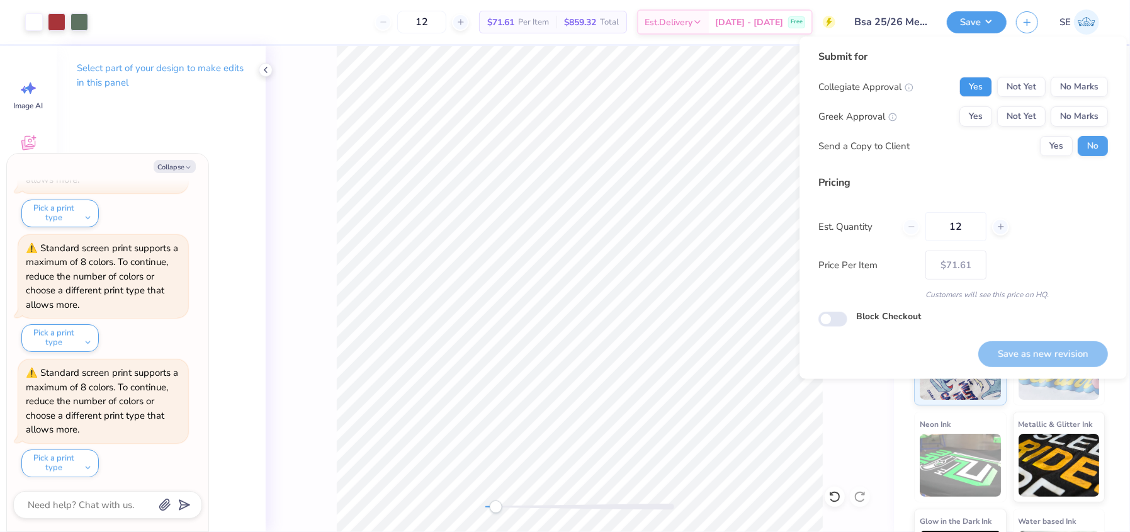
click at [977, 95] on button "Yes" at bounding box center [976, 87] width 33 height 20
click at [1098, 119] on button "No Marks" at bounding box center [1079, 116] width 57 height 20
click at [1047, 356] on button "Save as new revision" at bounding box center [1043, 354] width 130 height 26
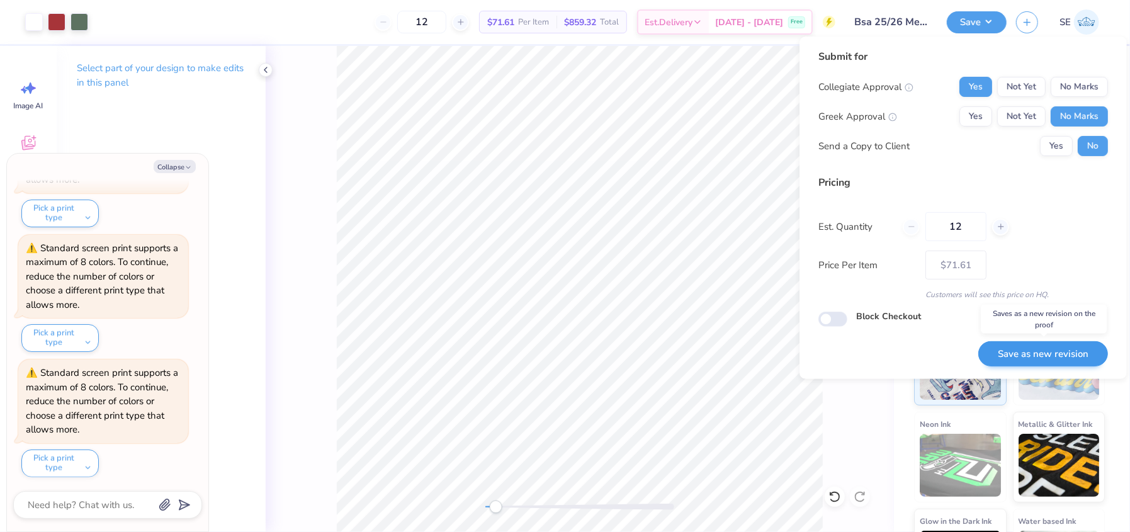
type textarea "x"
type input "– –"
type textarea "x"
type input "$71.61"
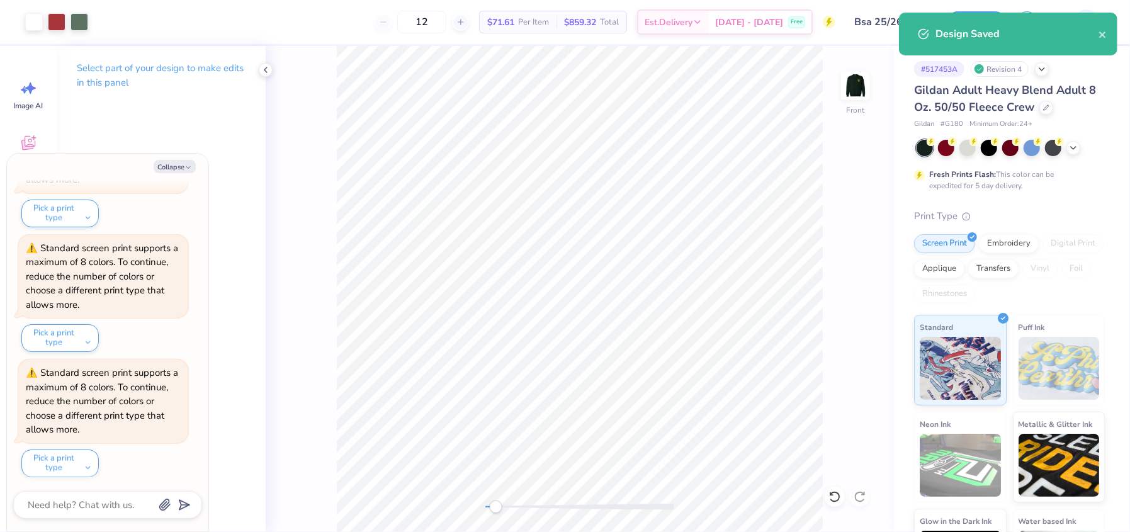
type textarea "x"
